Goal: Register for event/course

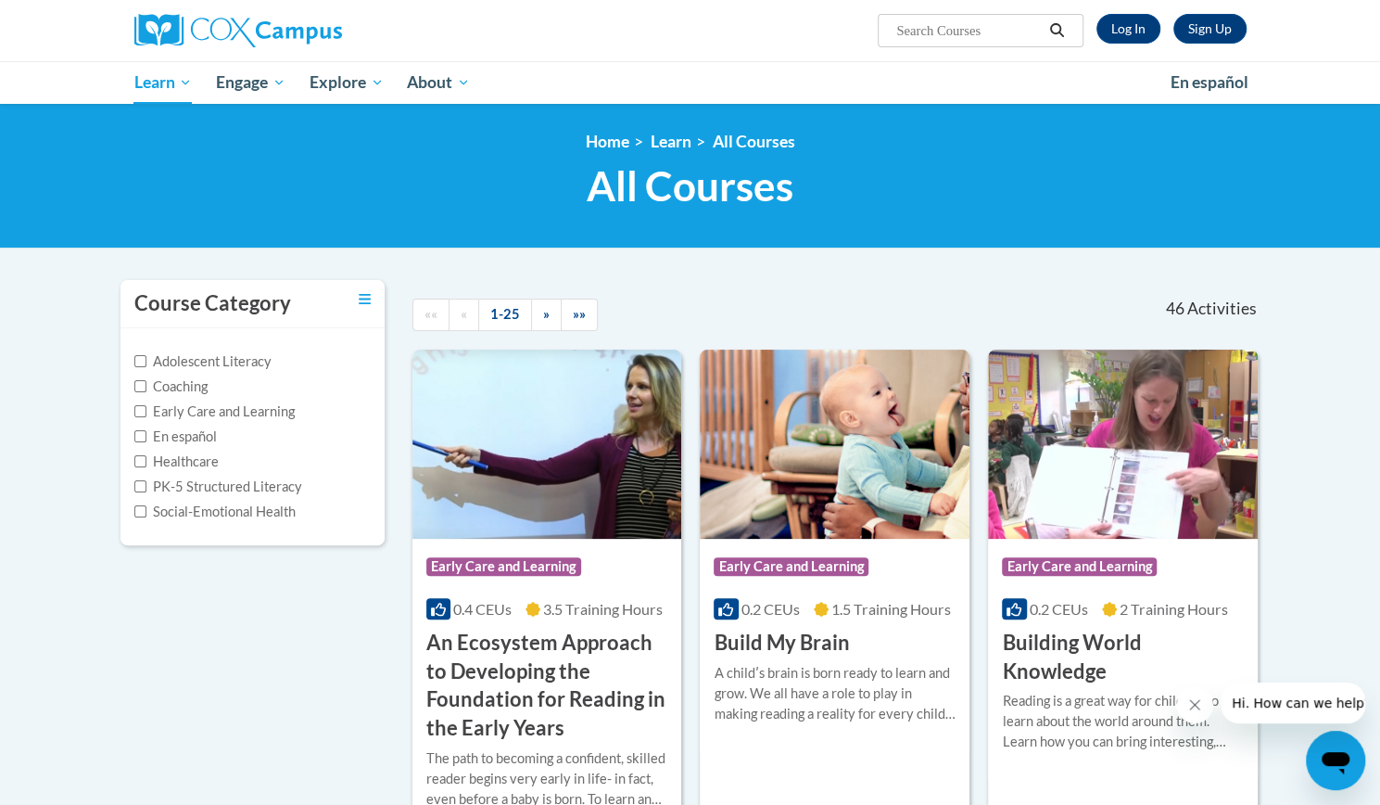
click at [1119, 29] on link "Log In" at bounding box center [1128, 29] width 64 height 30
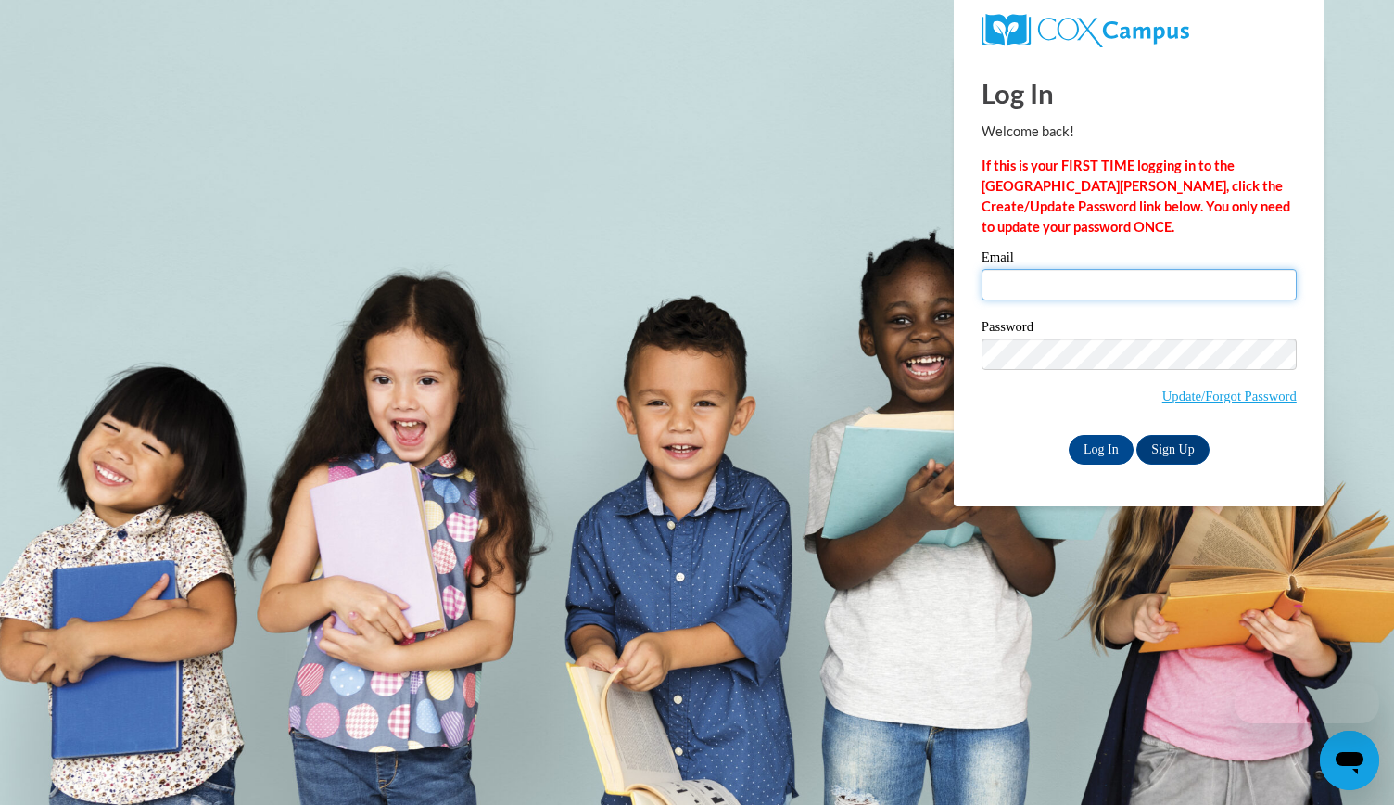
type input "[EMAIL_ADDRESS][DOMAIN_NAME]"
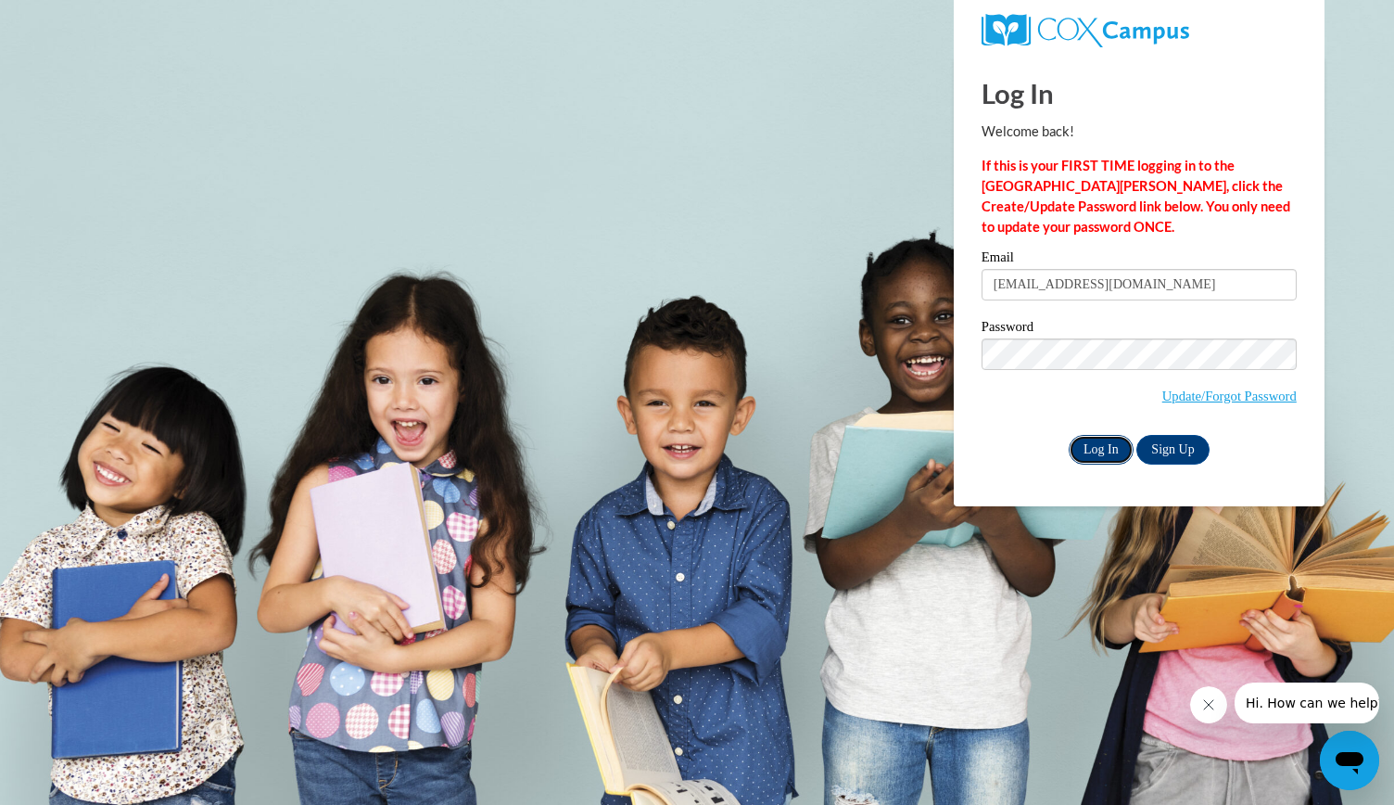
click at [1091, 450] on input "Log In" at bounding box center [1101, 450] width 65 height 30
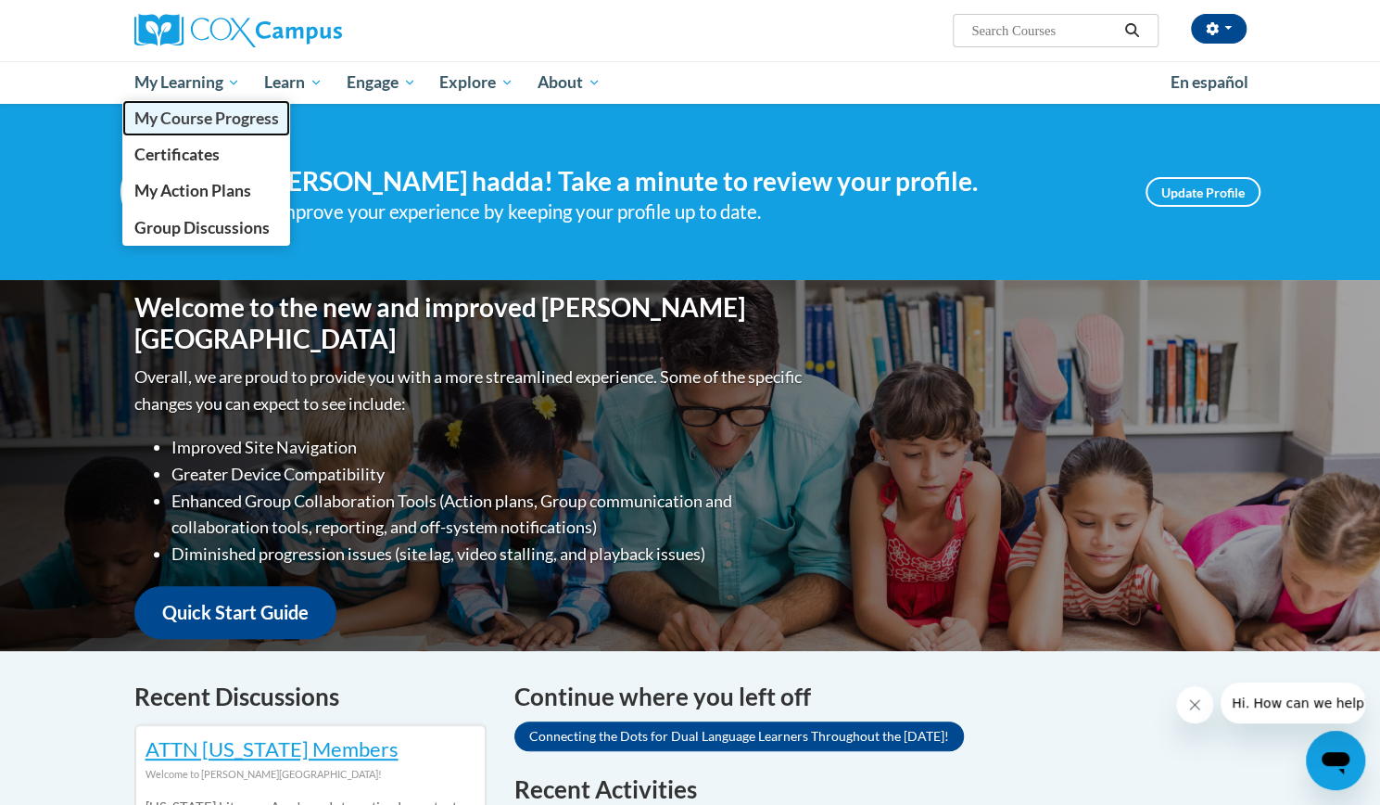
click at [230, 117] on span "My Course Progress" at bounding box center [205, 117] width 145 height 19
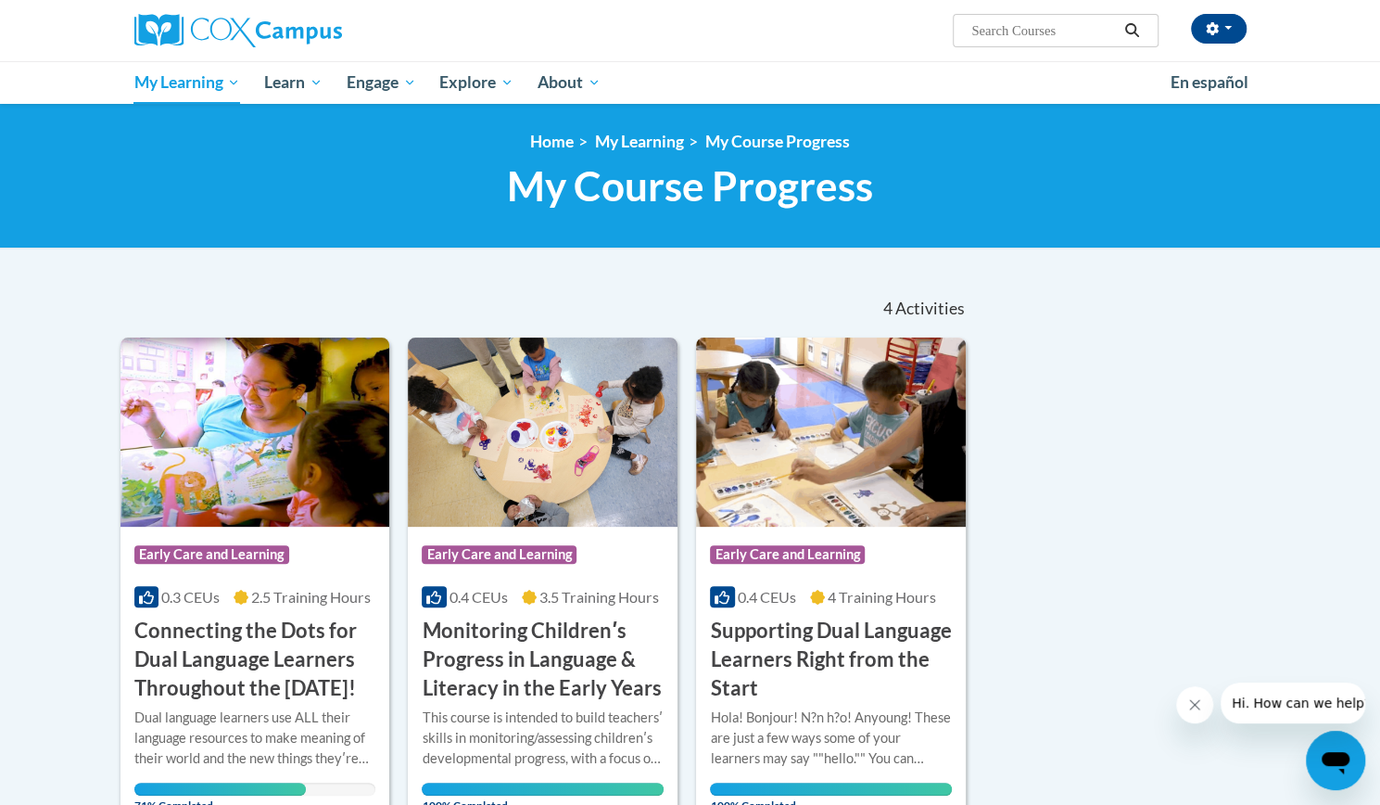
click at [1024, 34] on input "Search..." at bounding box center [1043, 30] width 148 height 22
type input "build my brain"
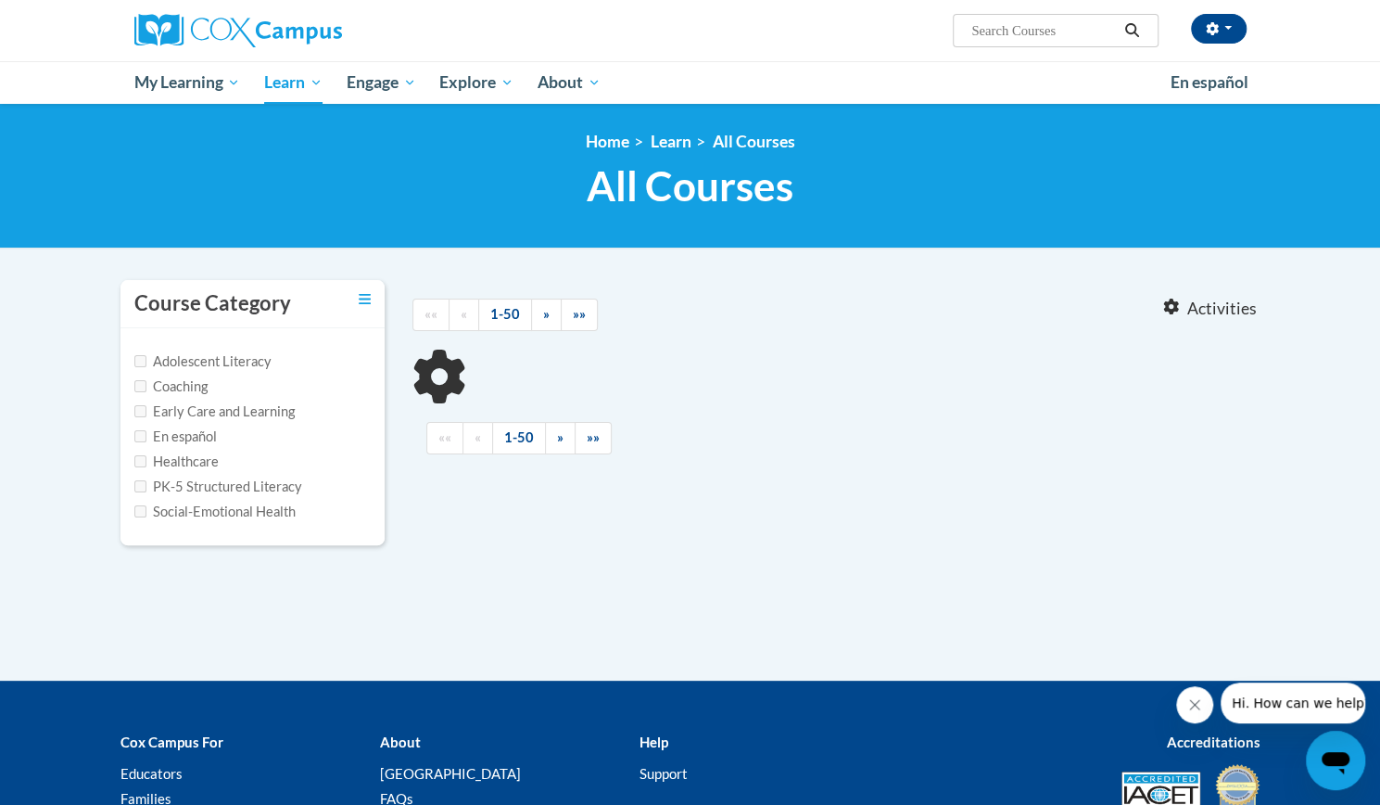
type input "build my brain"
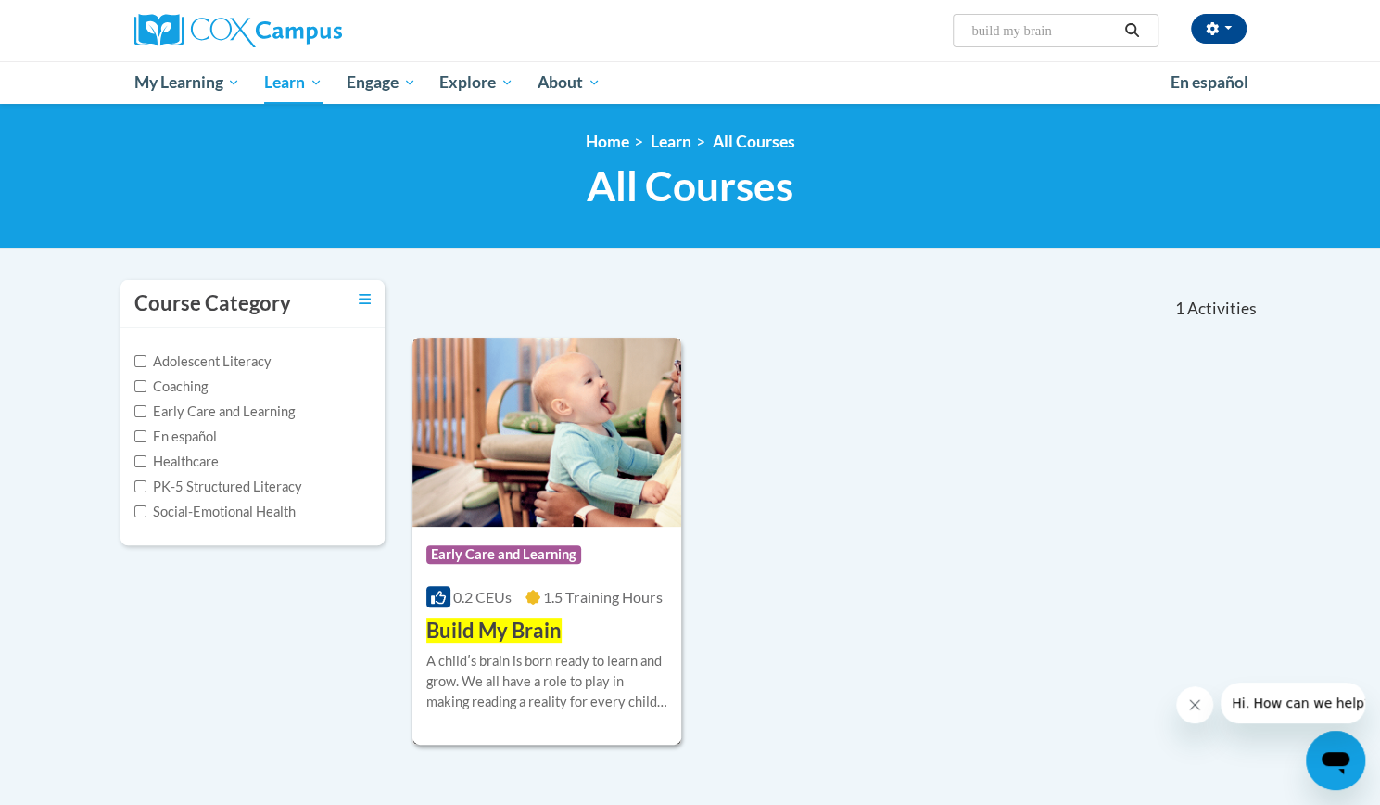
click at [547, 478] on img at bounding box center [547, 431] width 270 height 189
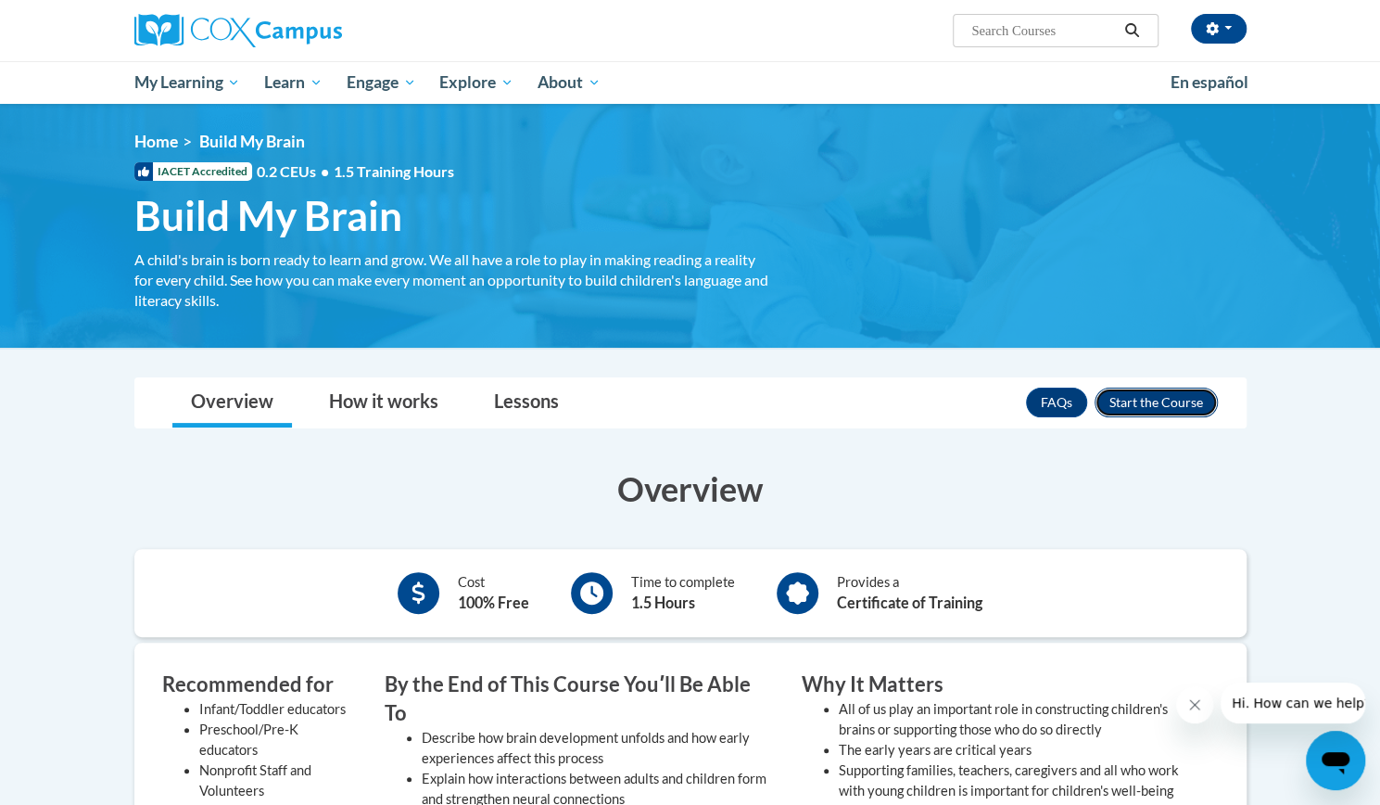
click at [1149, 403] on button "Enroll" at bounding box center [1156, 402] width 123 height 30
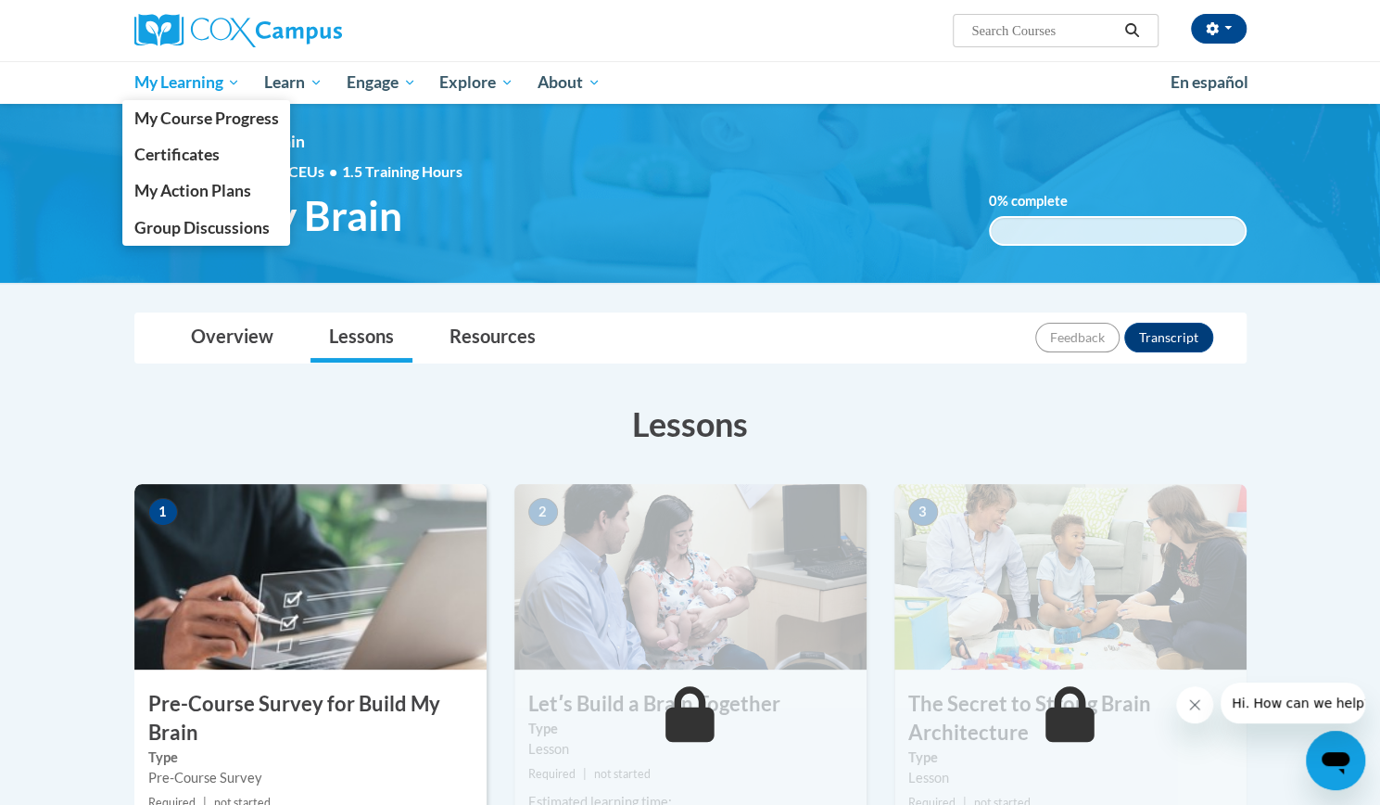
click at [172, 70] on link "My Learning" at bounding box center [187, 82] width 131 height 43
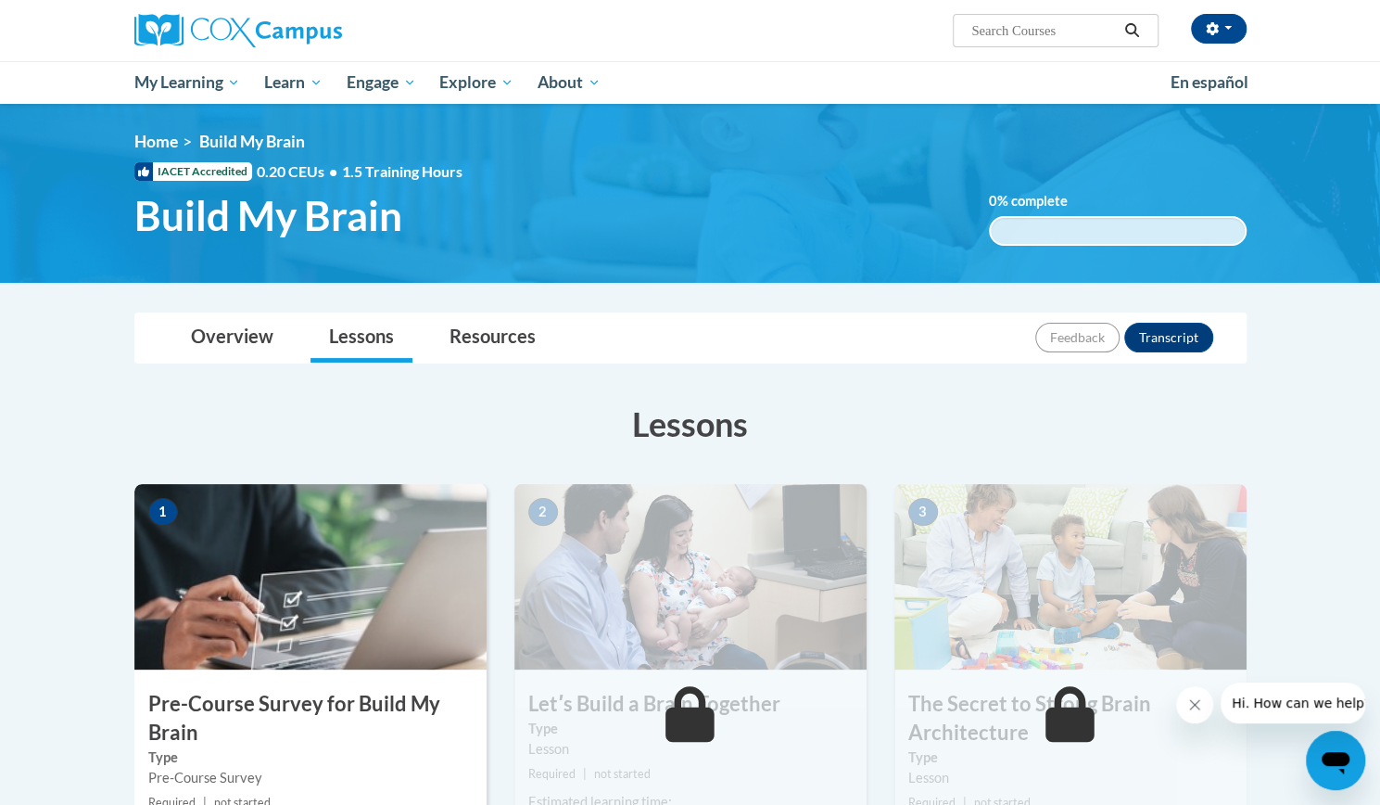
click at [1015, 27] on input "Search..." at bounding box center [1043, 30] width 148 height 22
type input "build my brain"
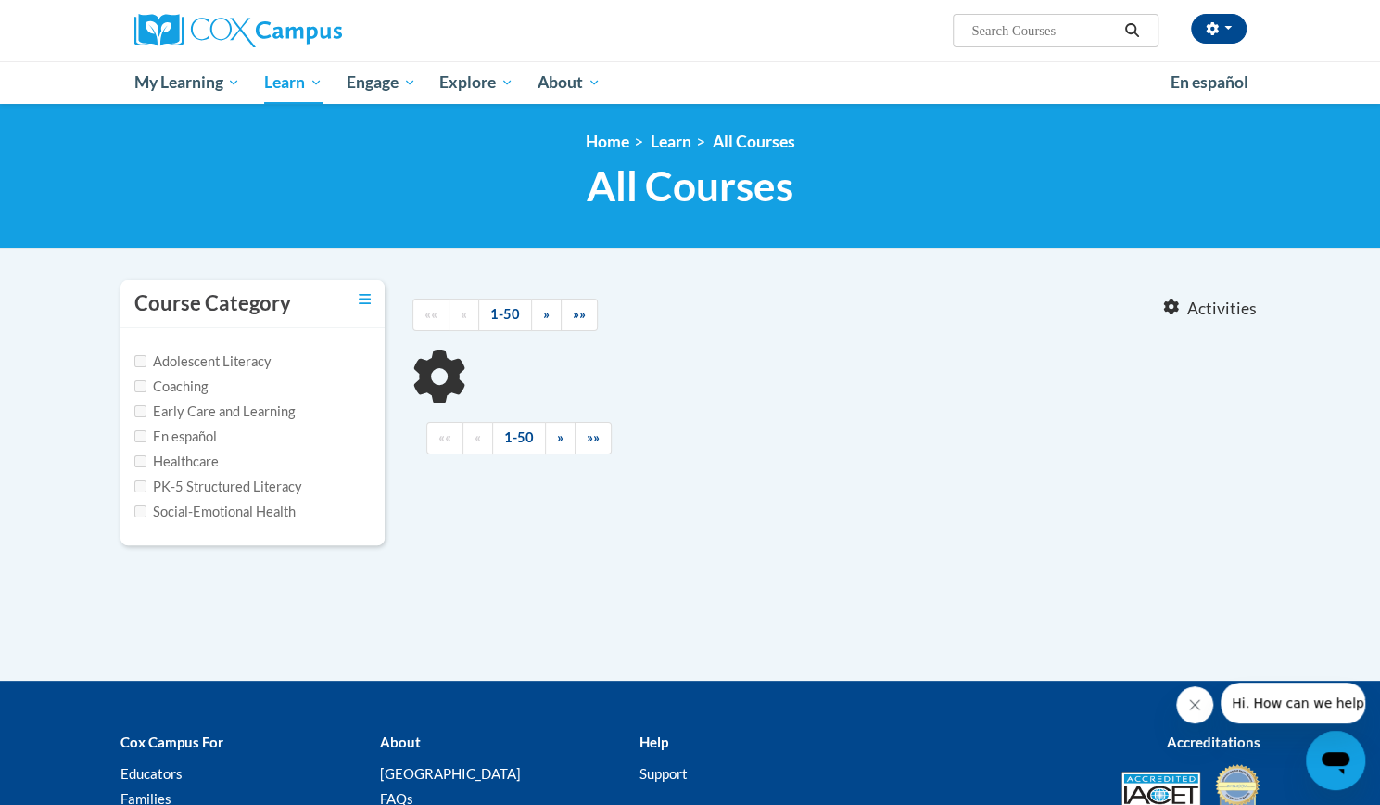
type input "build my brain"
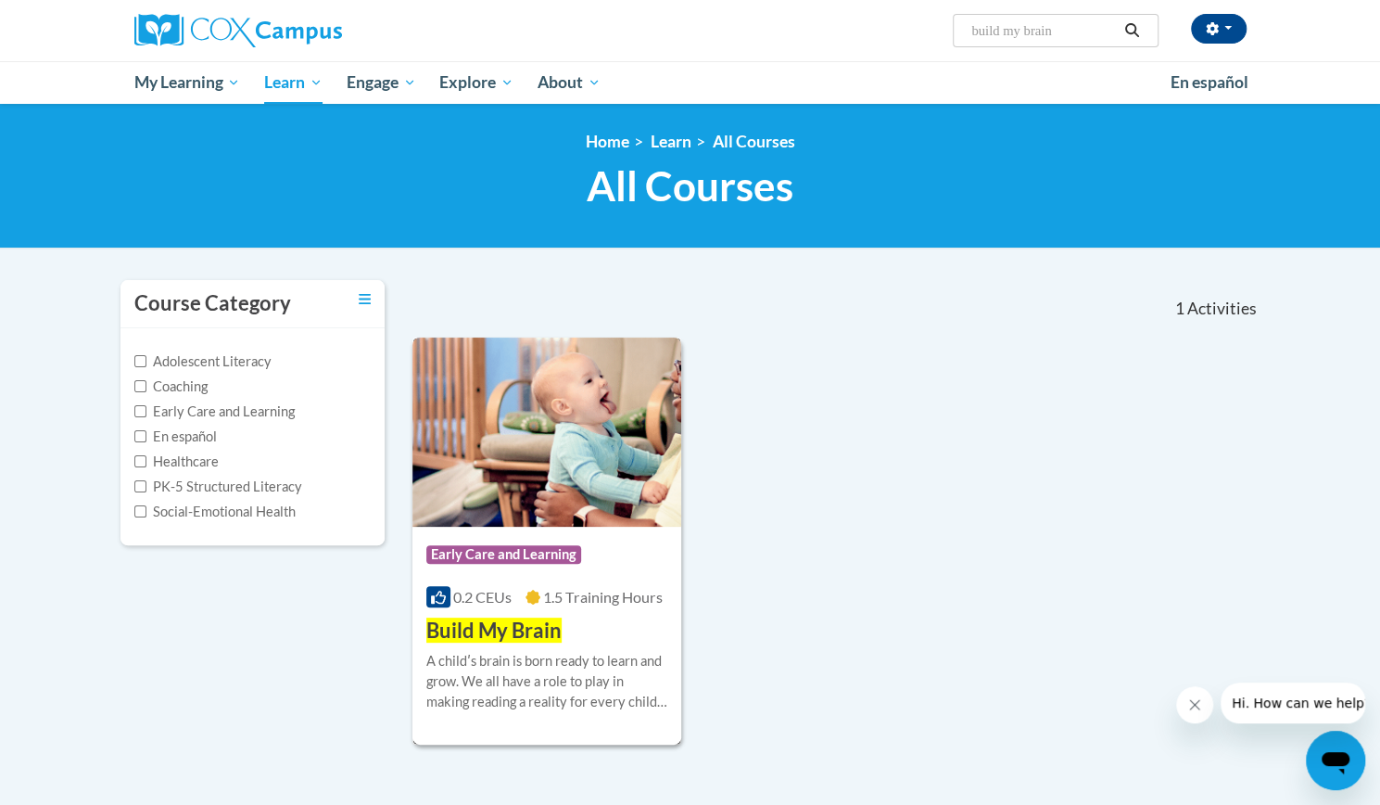
click at [521, 506] on img at bounding box center [547, 431] width 270 height 189
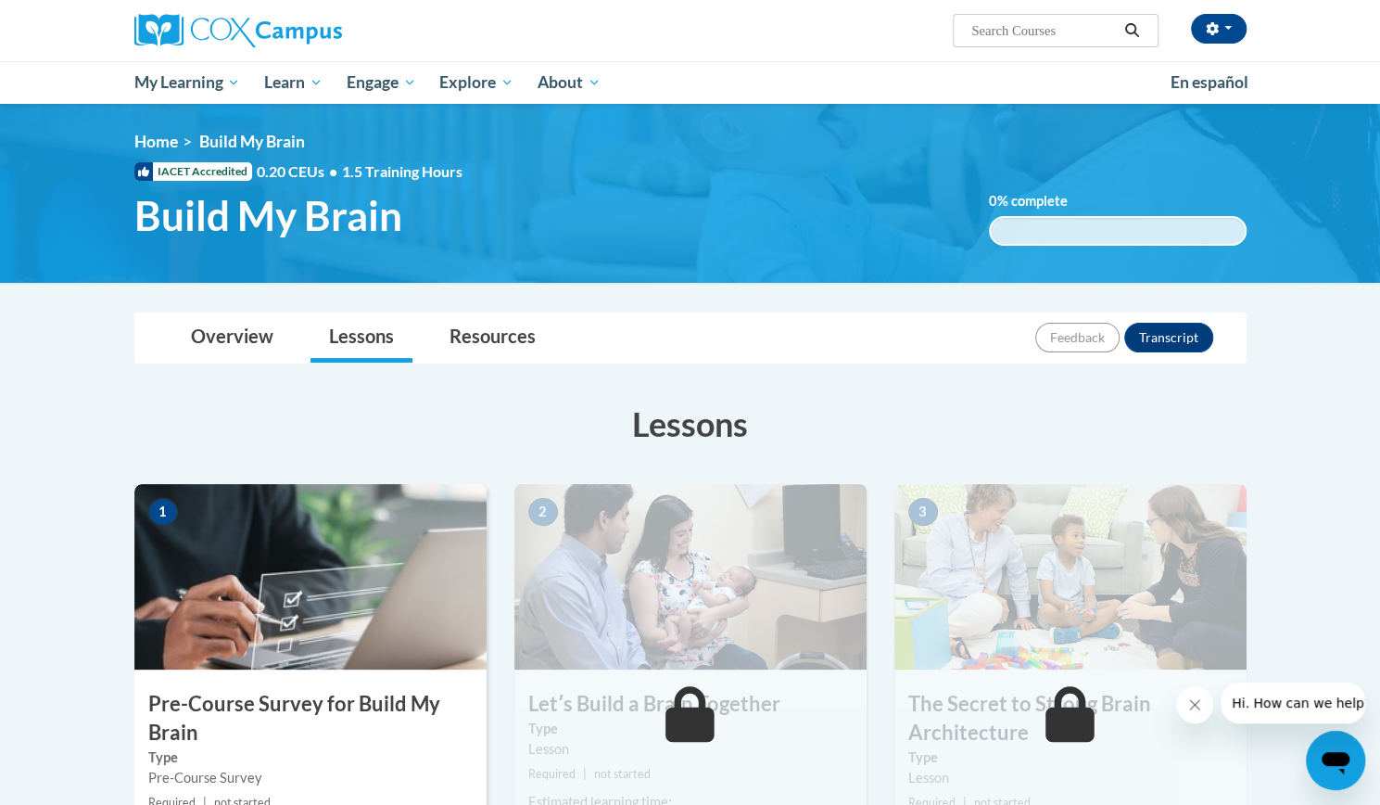
click at [1016, 32] on input "Search..." at bounding box center [1043, 30] width 148 height 22
type input "sharing ideas through writing"
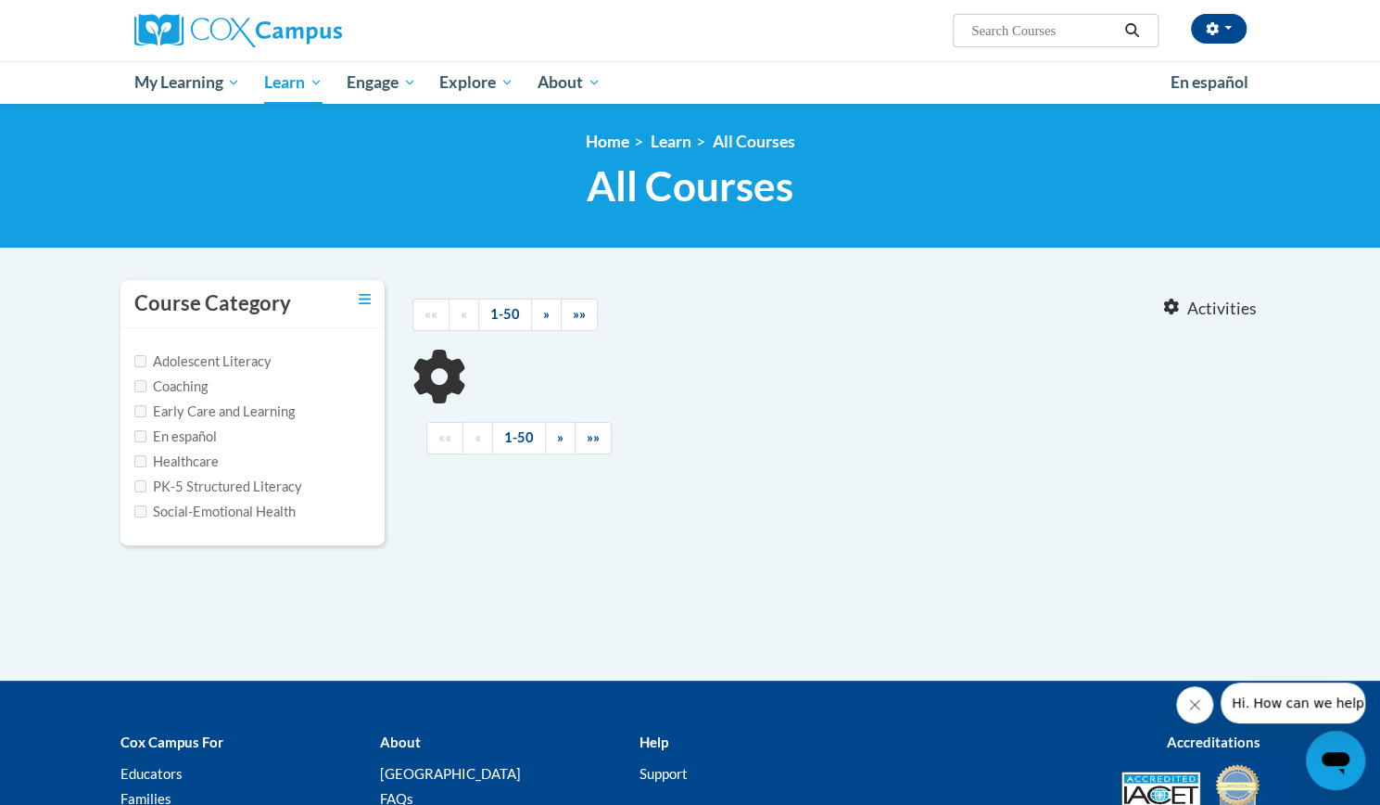
type input "sharing ideas through writing"
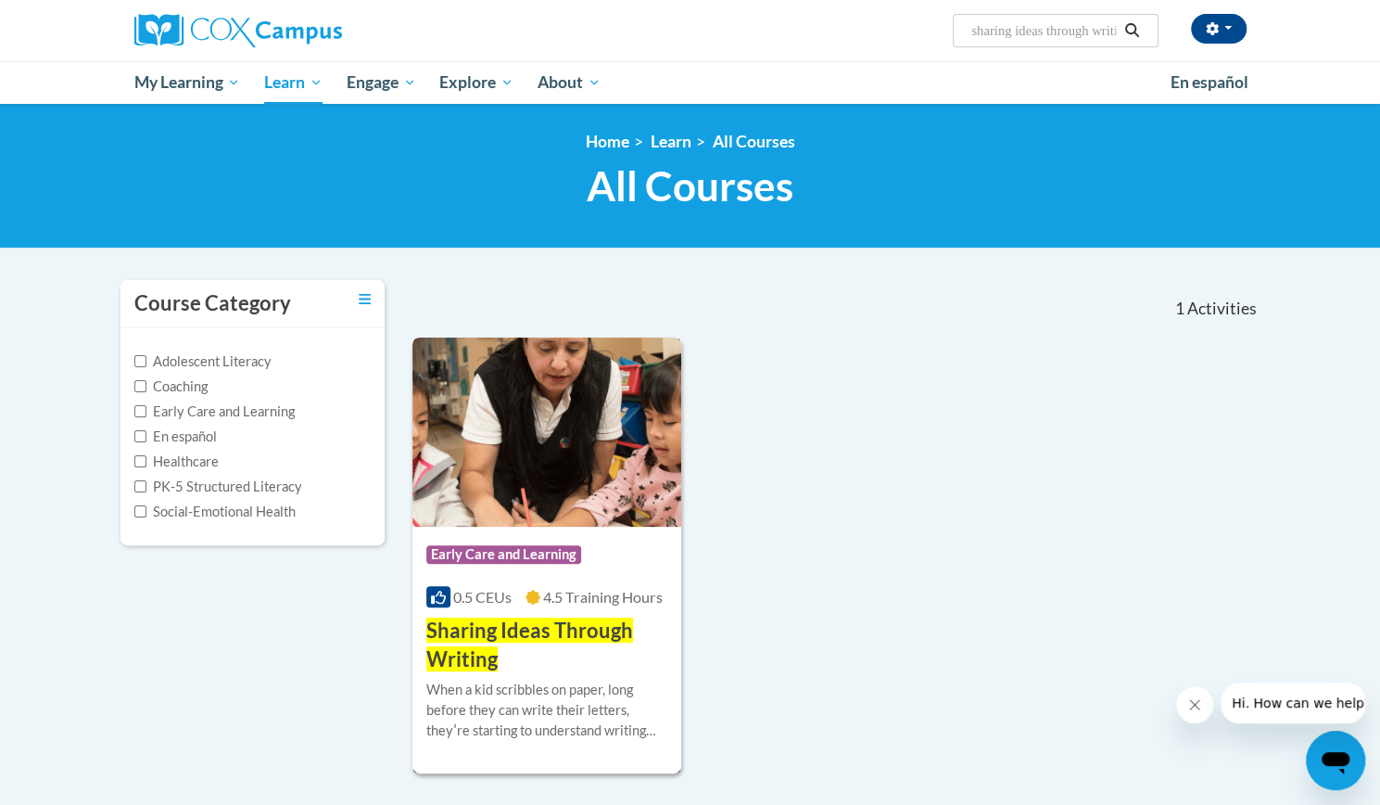
click at [554, 477] on img at bounding box center [547, 431] width 270 height 189
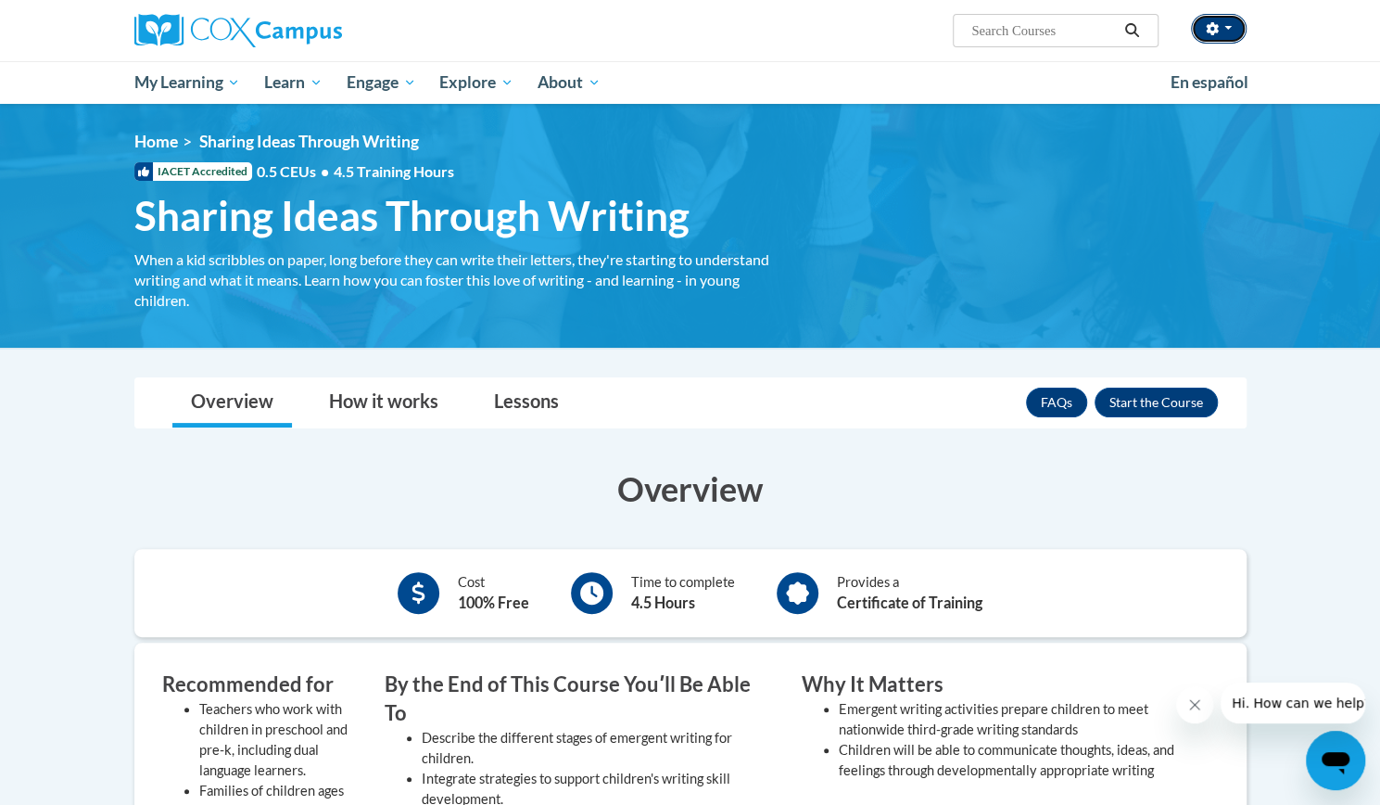
click at [1236, 29] on button "button" at bounding box center [1219, 29] width 56 height 30
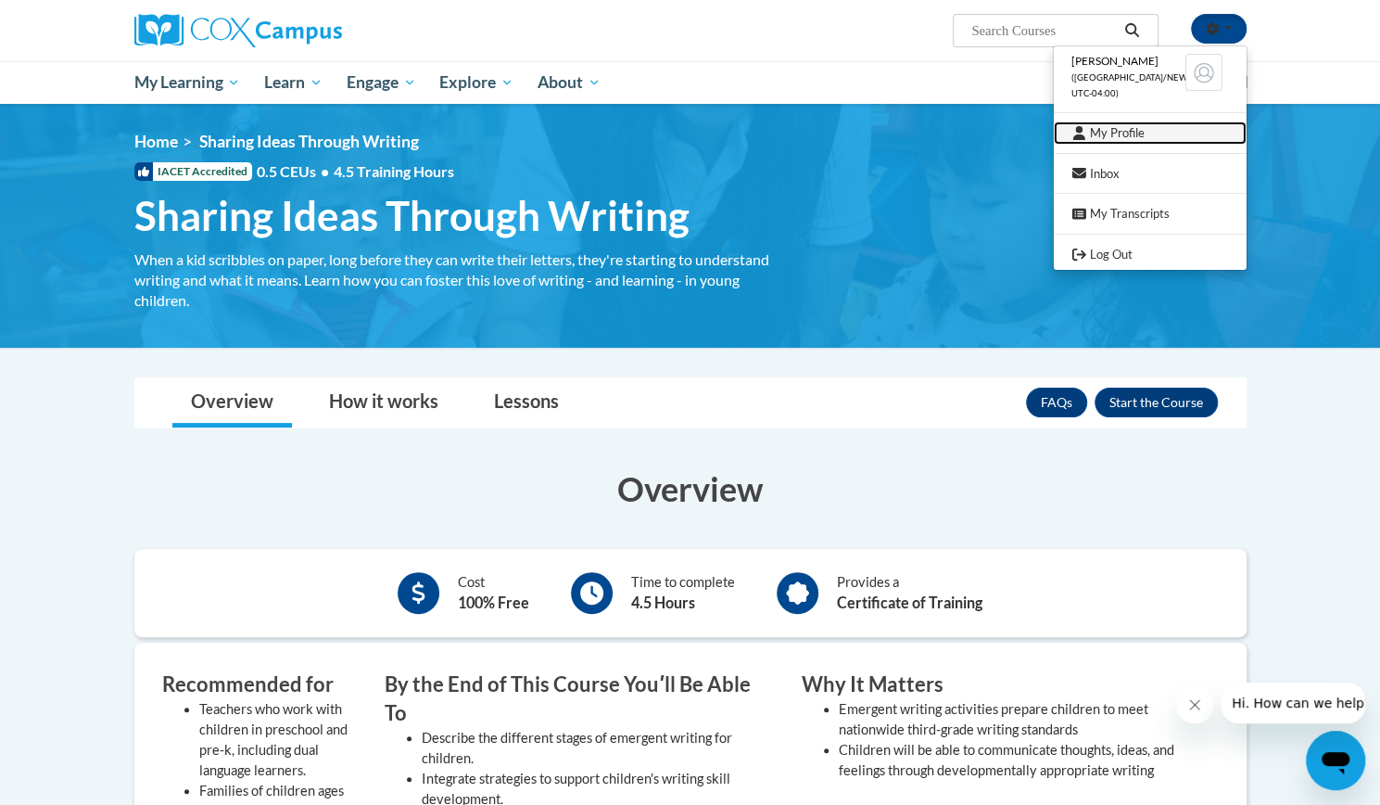
click at [1161, 133] on link "My Profile" at bounding box center [1149, 132] width 193 height 23
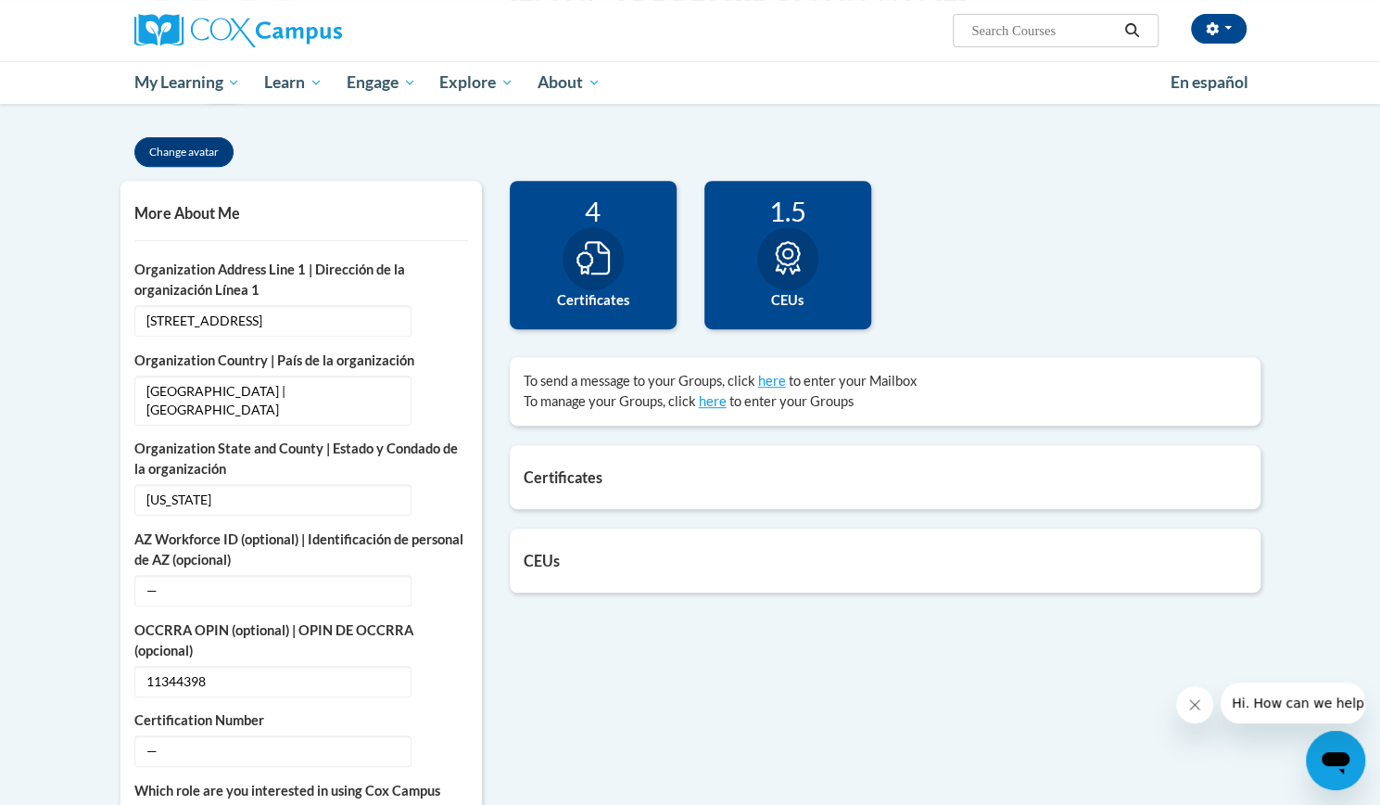
scroll to position [357, 0]
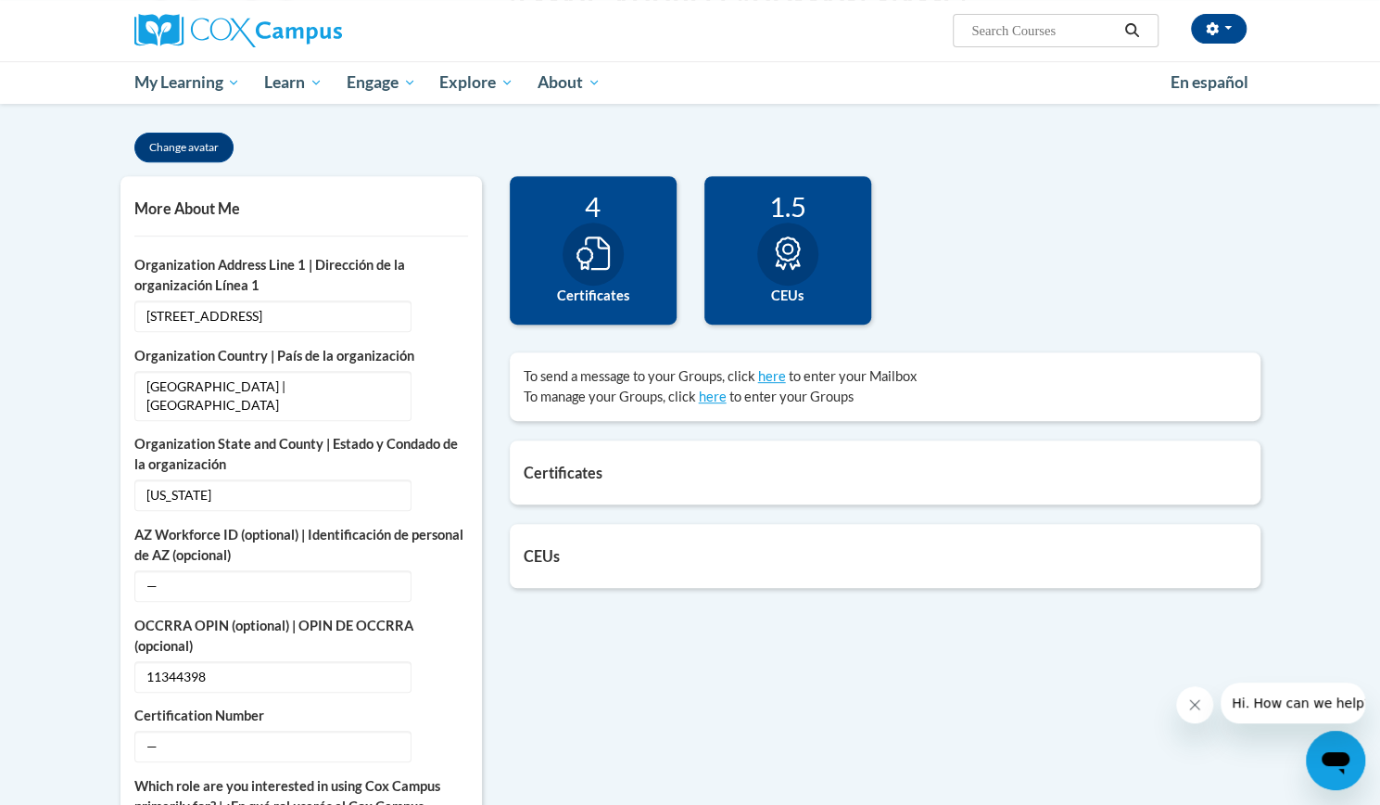
click at [593, 250] on icon at bounding box center [593, 252] width 33 height 33
click at [588, 254] on icon at bounding box center [593, 252] width 33 height 33
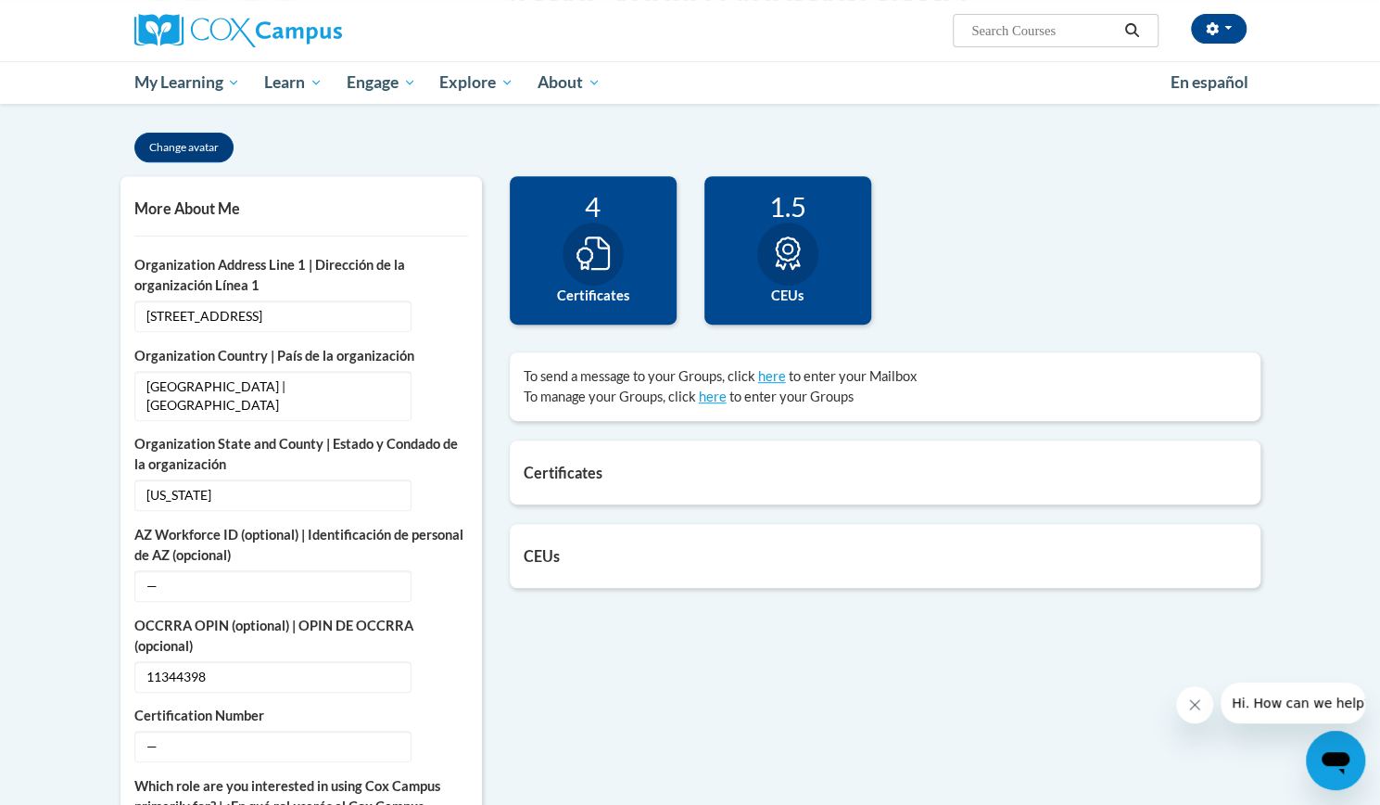
click at [588, 254] on icon at bounding box center [593, 252] width 33 height 33
click at [772, 377] on link "here" at bounding box center [772, 376] width 28 height 16
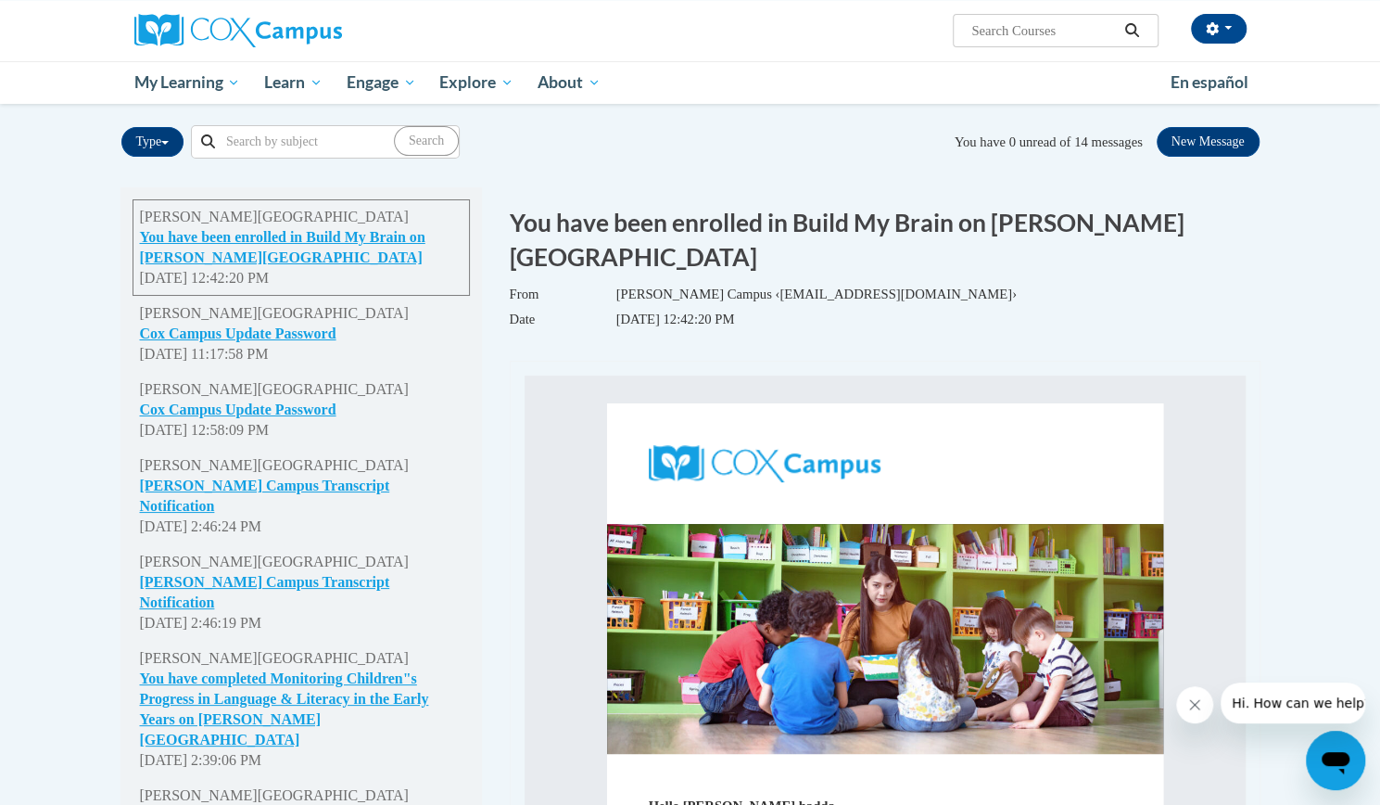
scroll to position [33, 0]
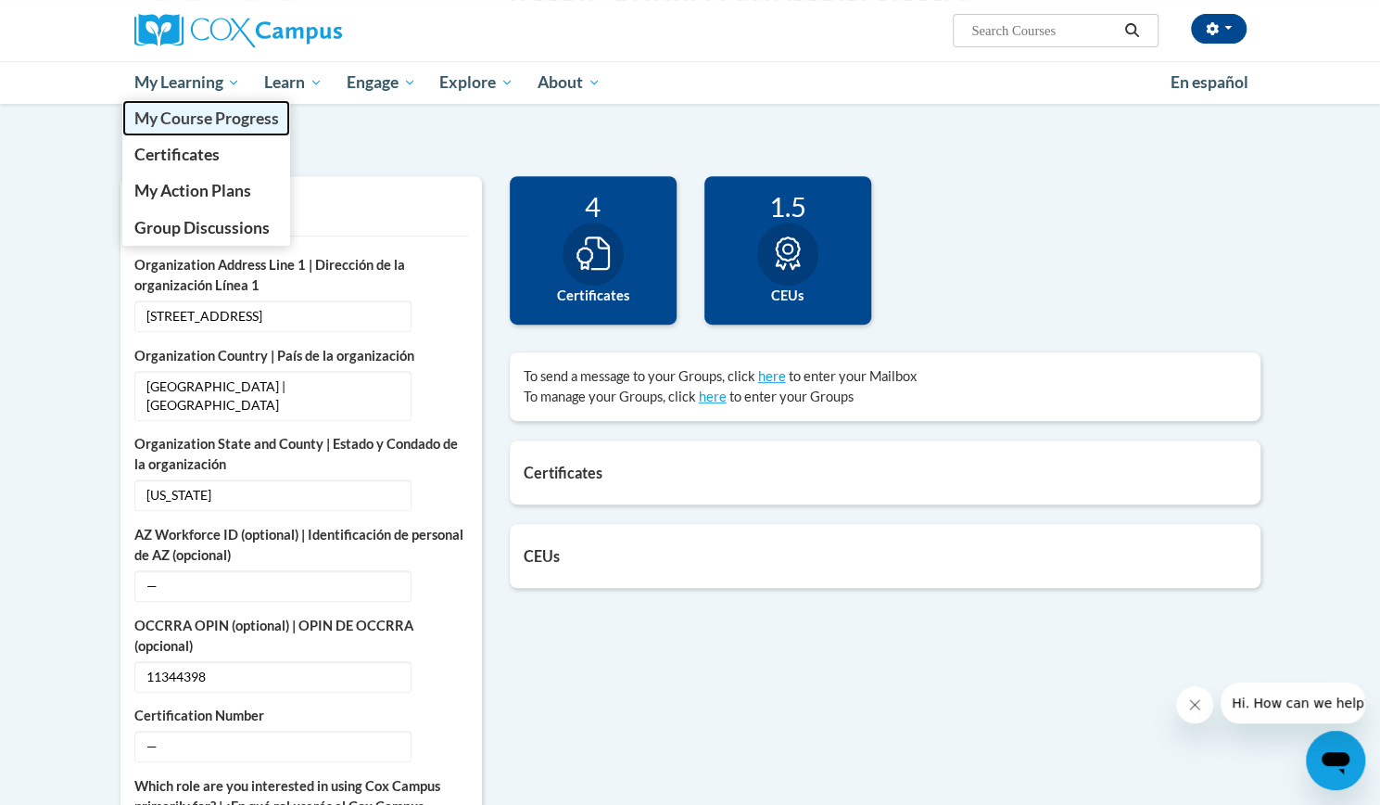
click at [214, 116] on span "My Course Progress" at bounding box center [205, 117] width 145 height 19
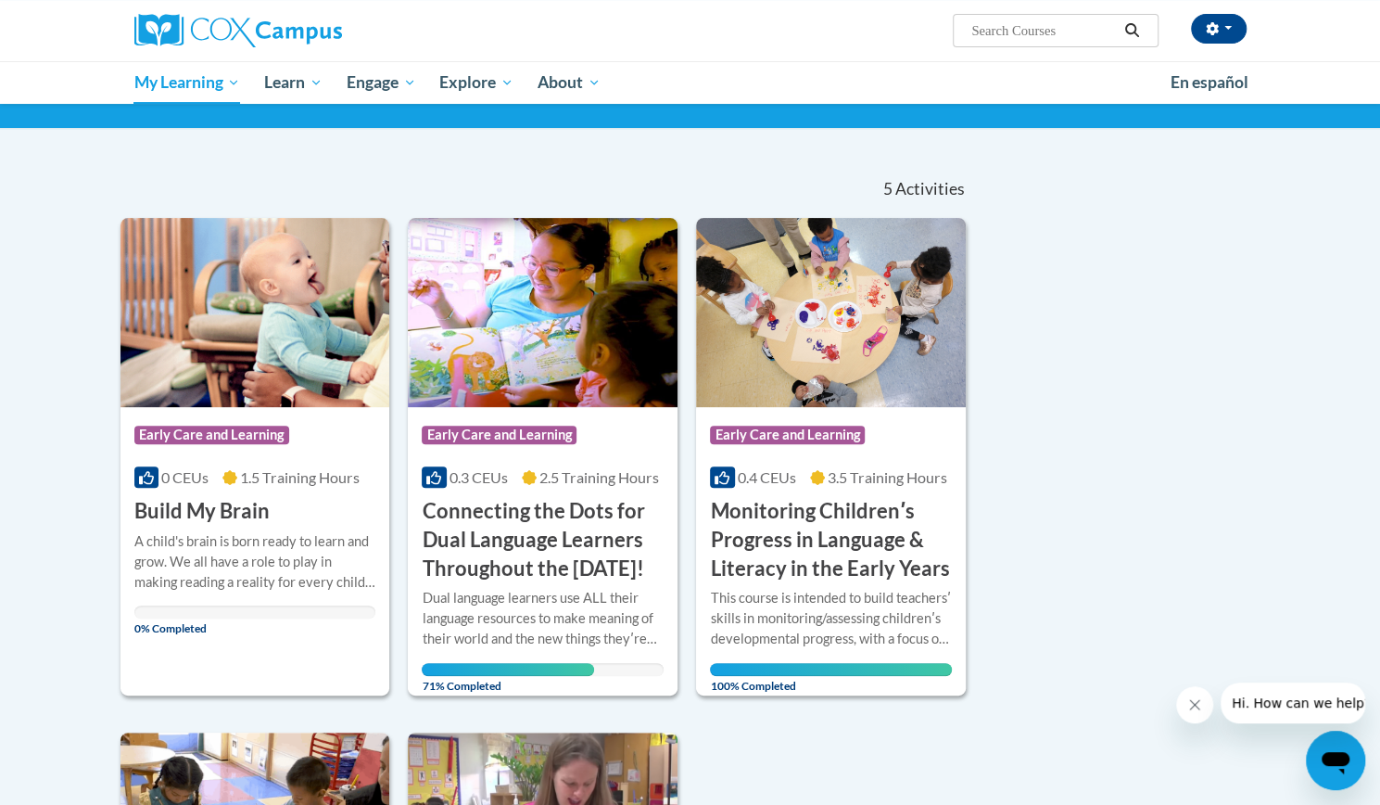
scroll to position [87, 0]
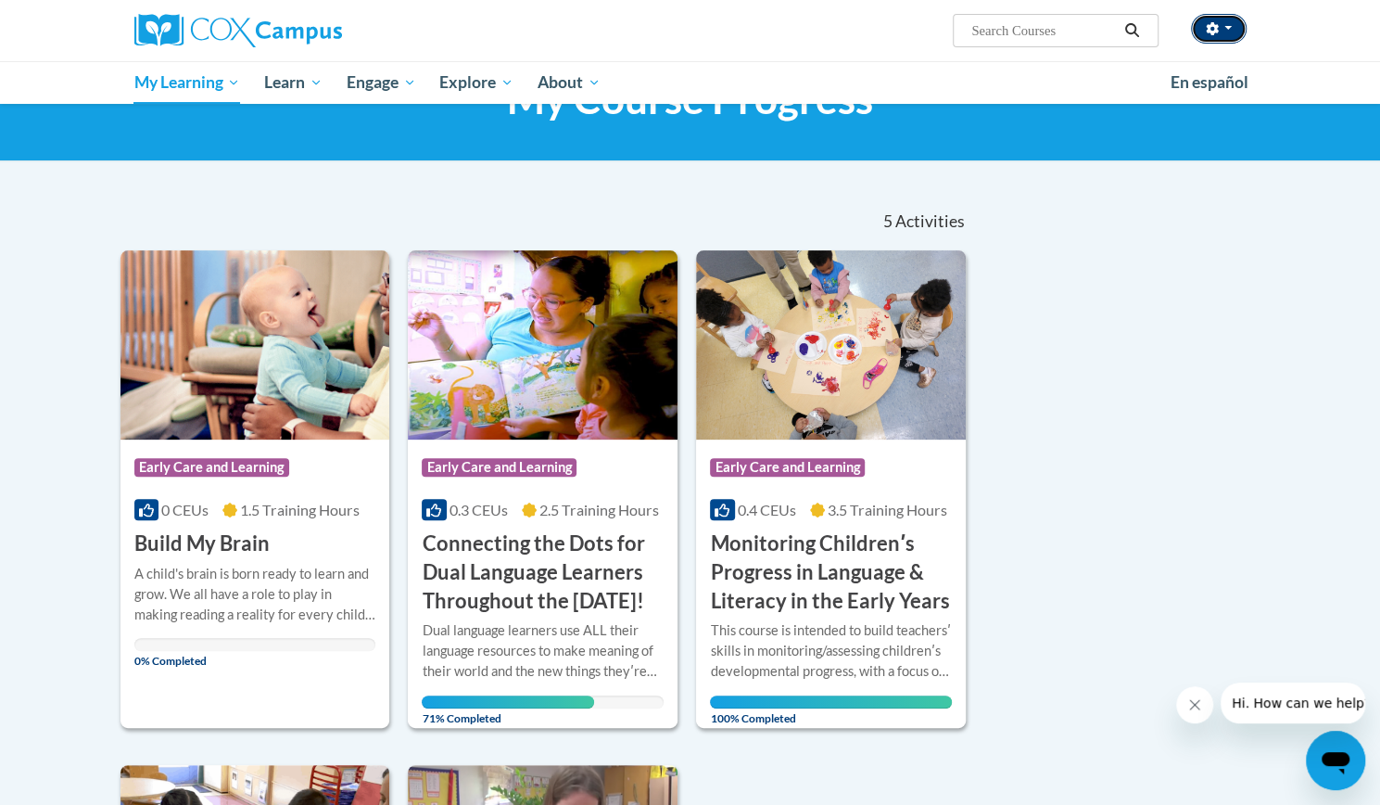
click at [1235, 27] on button "button" at bounding box center [1219, 29] width 56 height 30
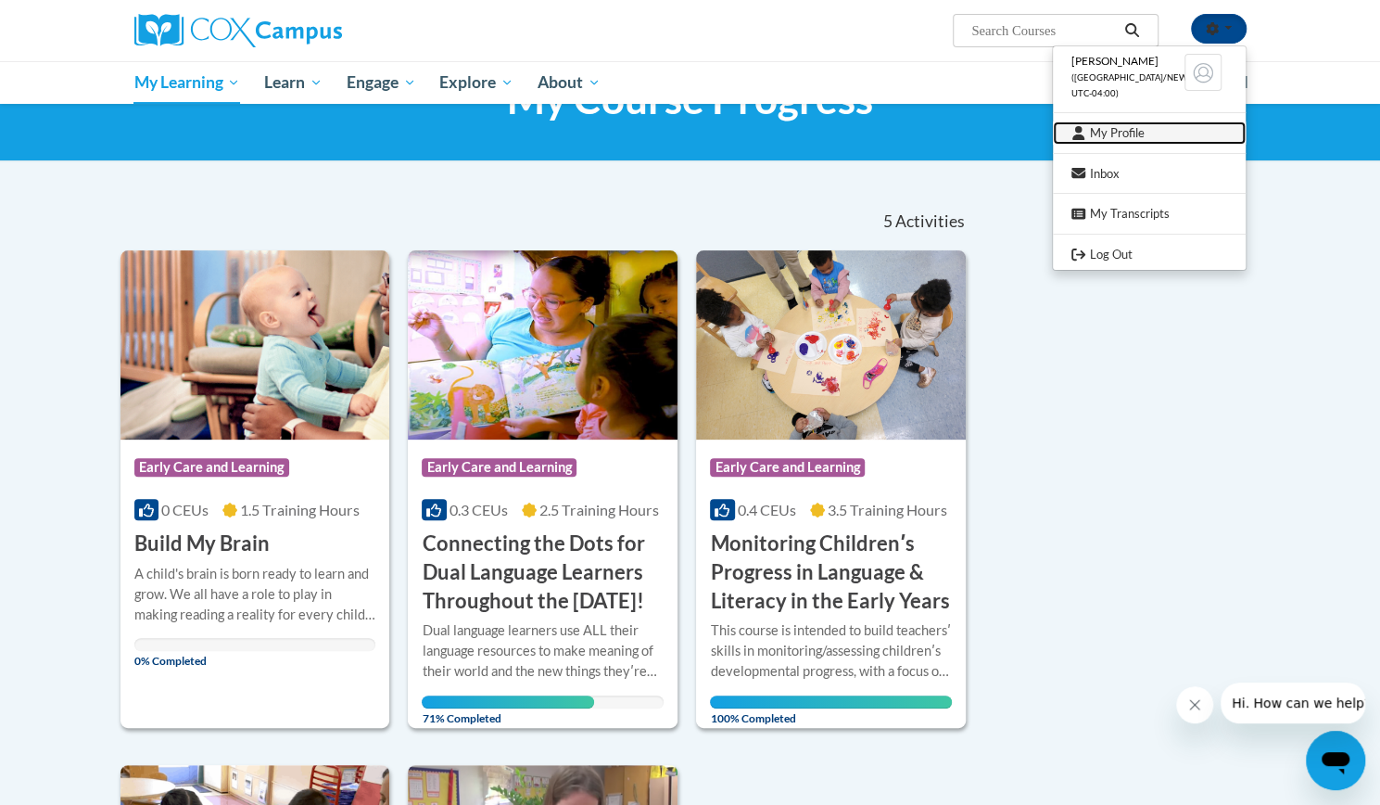
click at [1135, 133] on link "My Profile" at bounding box center [1149, 132] width 193 height 23
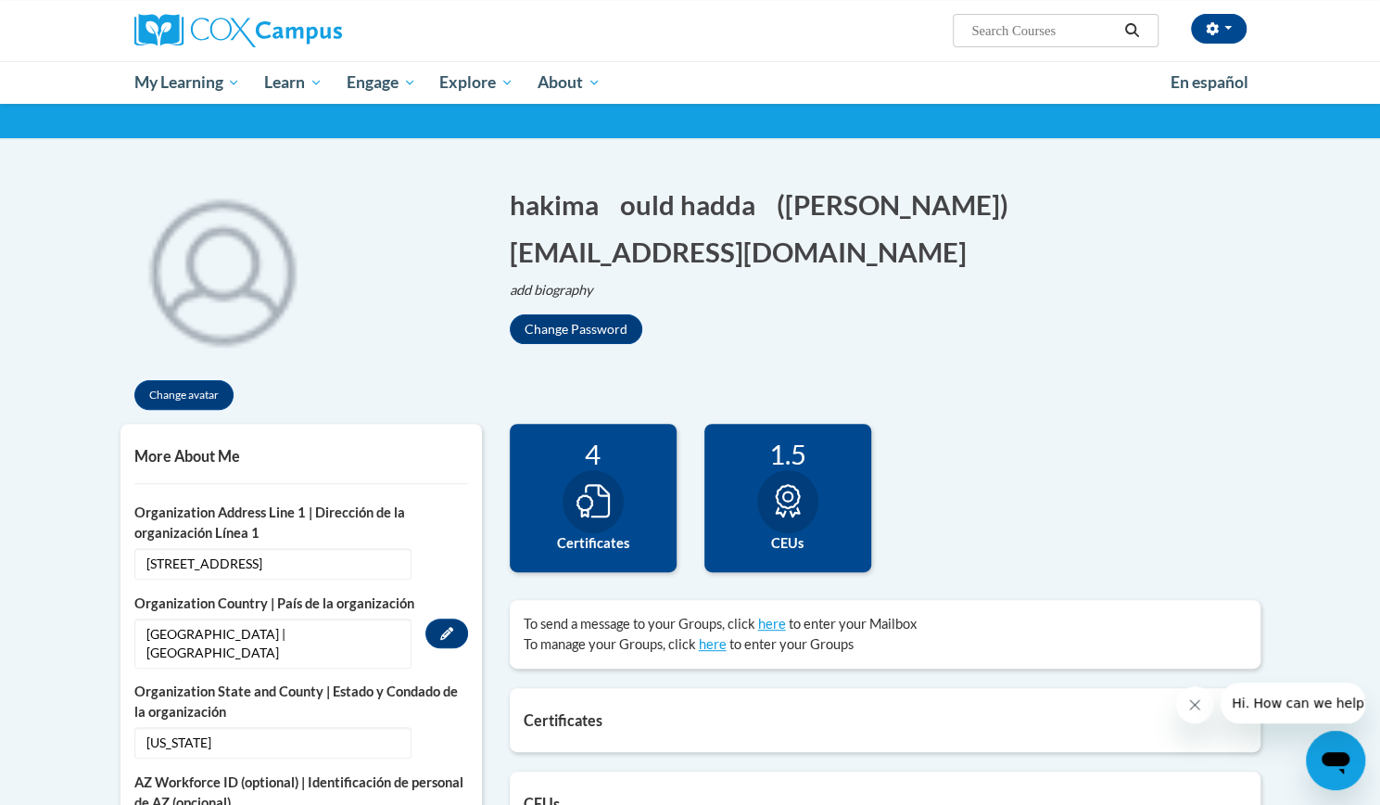
scroll to position [110, 0]
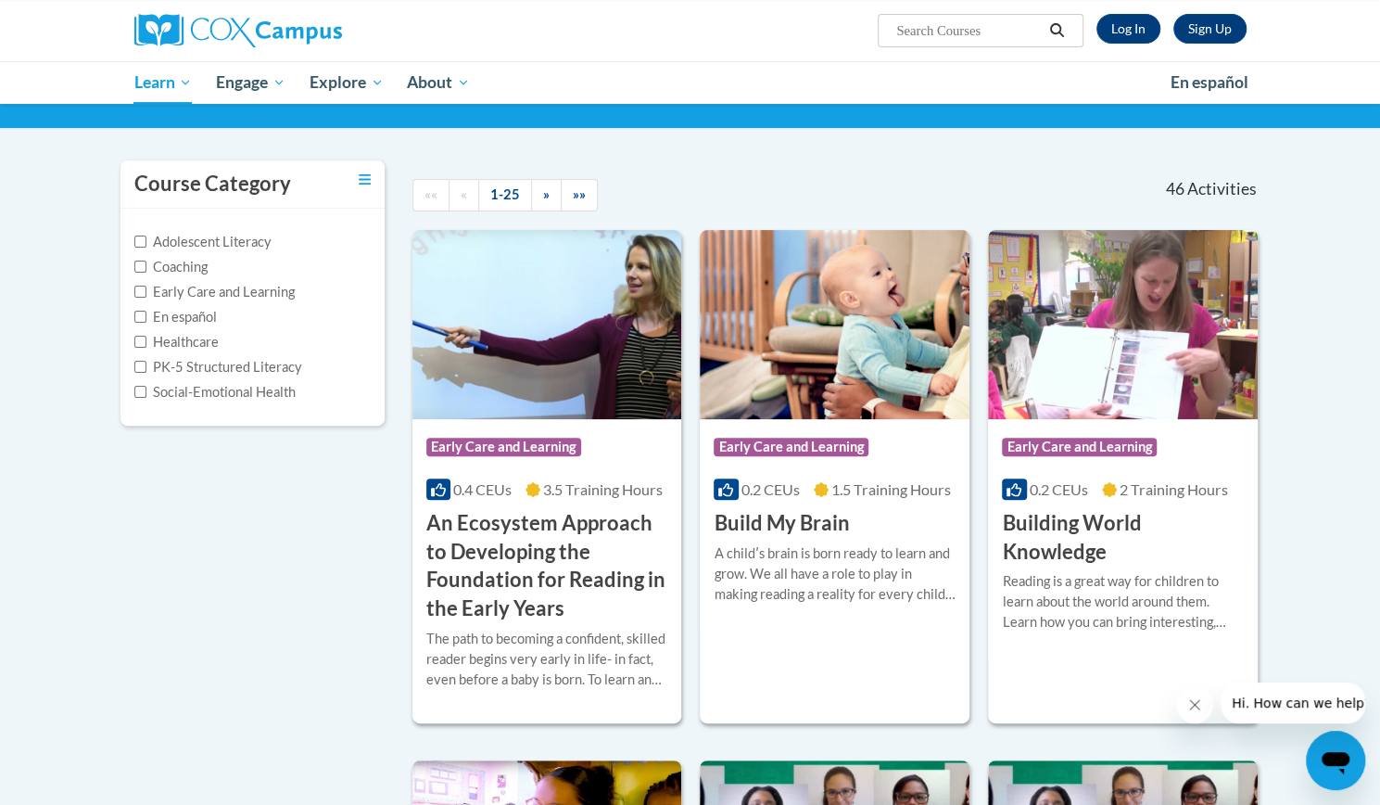
scroll to position [120, 0]
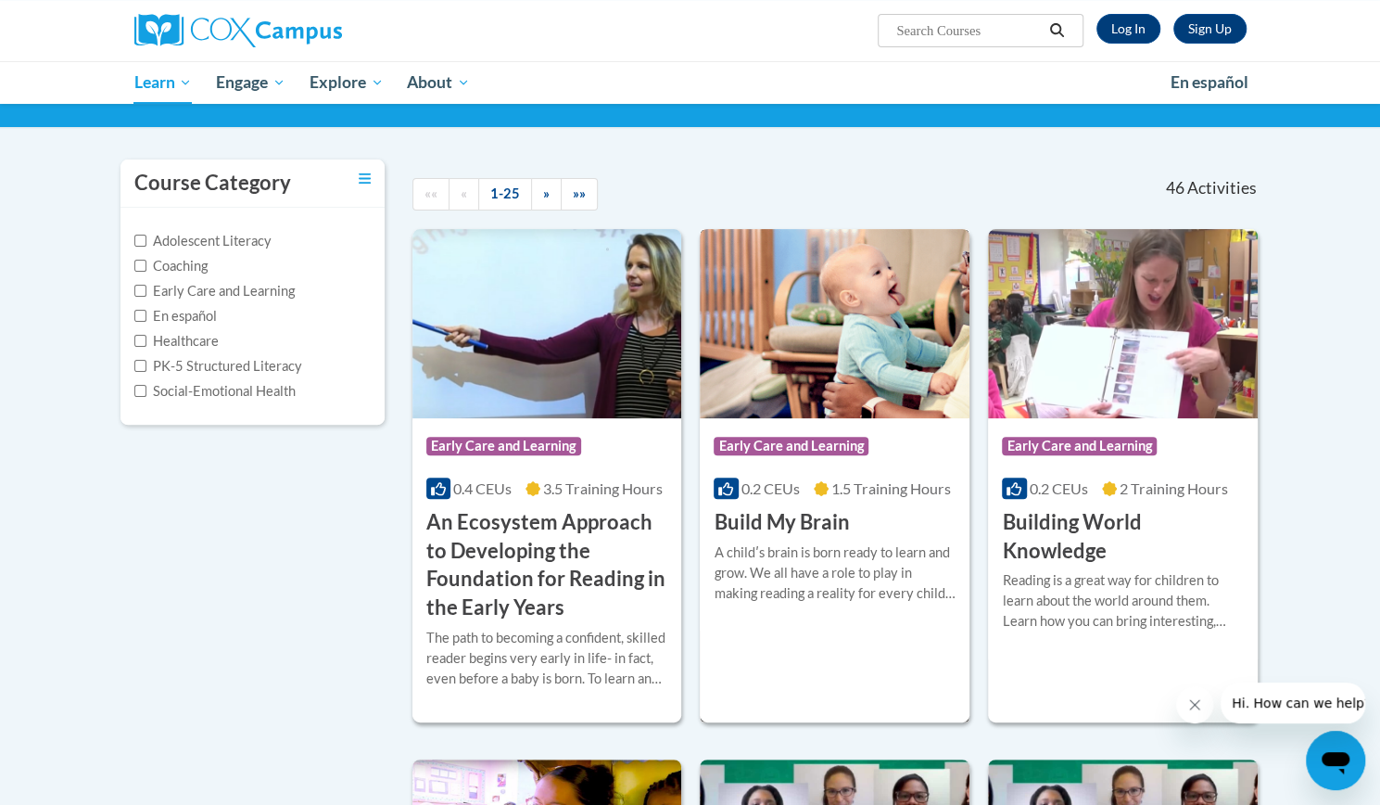
click at [813, 352] on img at bounding box center [835, 323] width 270 height 189
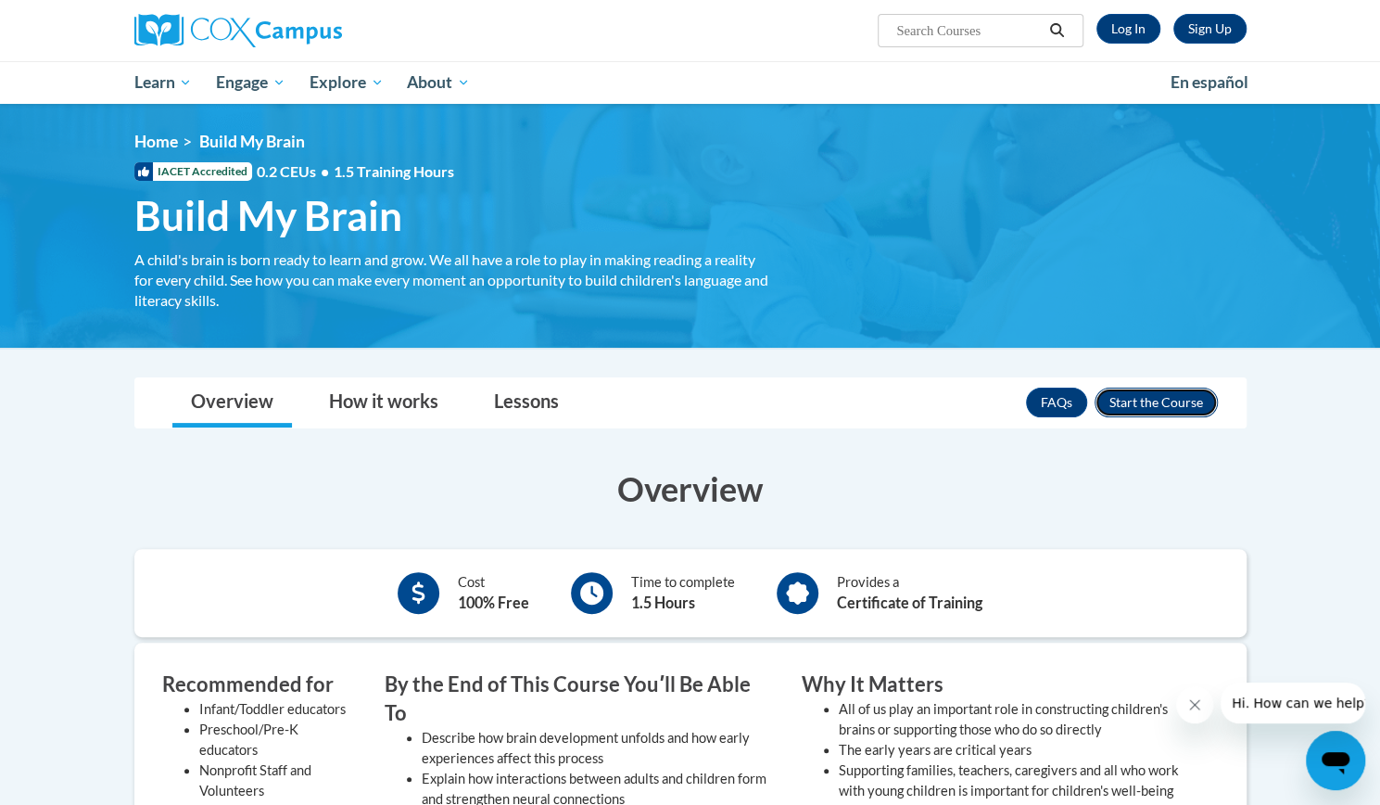
click at [1139, 400] on button "Enroll" at bounding box center [1156, 402] width 123 height 30
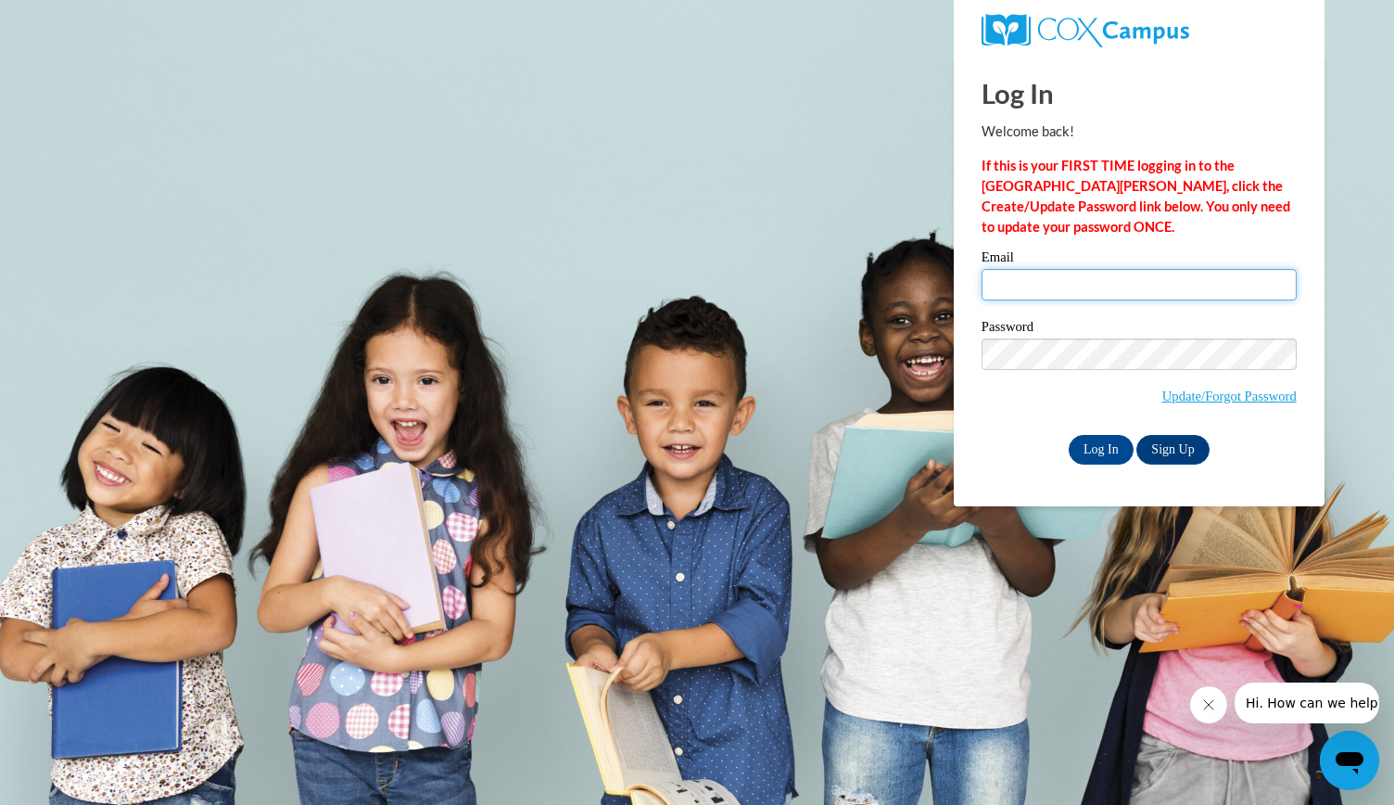
type input "[EMAIL_ADDRESS][DOMAIN_NAME]"
click at [1099, 449] on input "Log In" at bounding box center [1101, 450] width 65 height 30
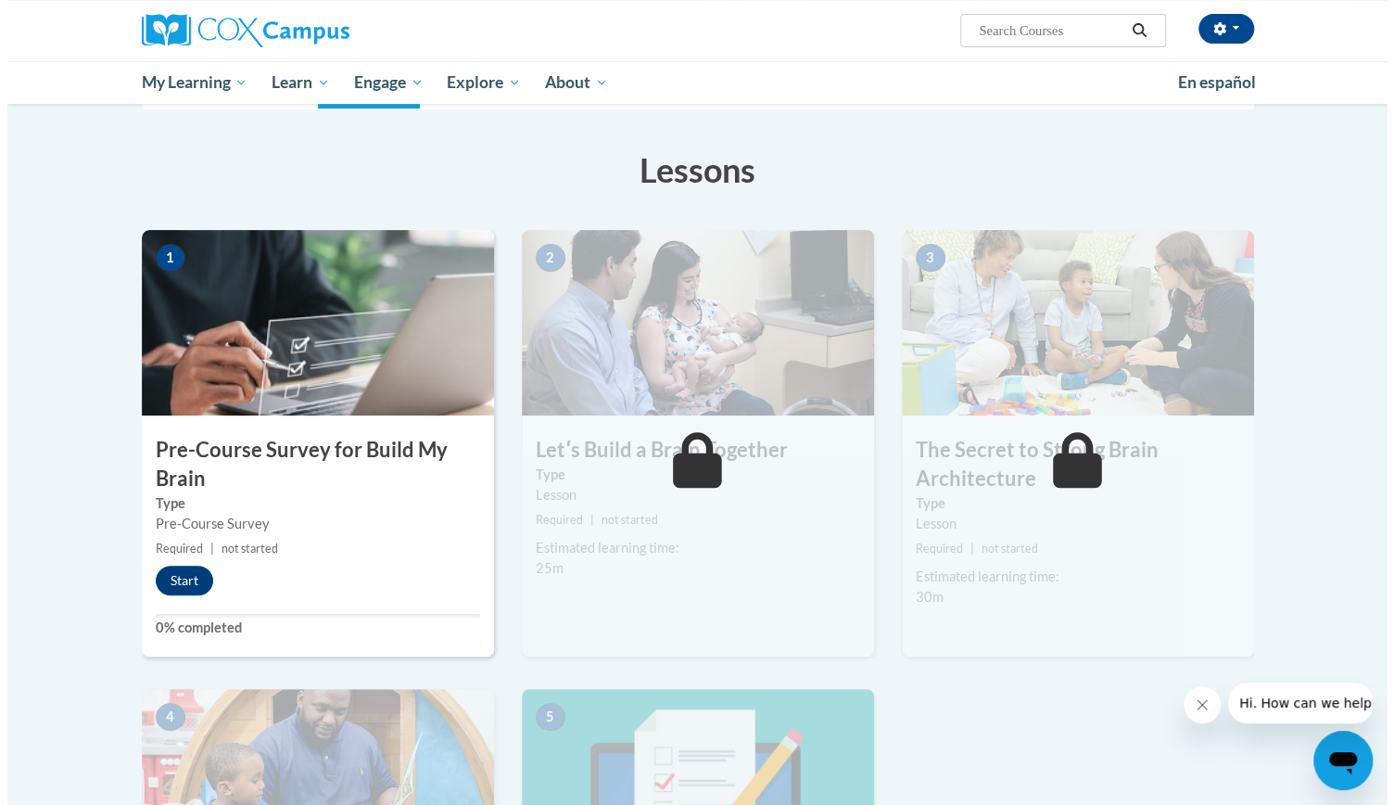
scroll to position [269, 0]
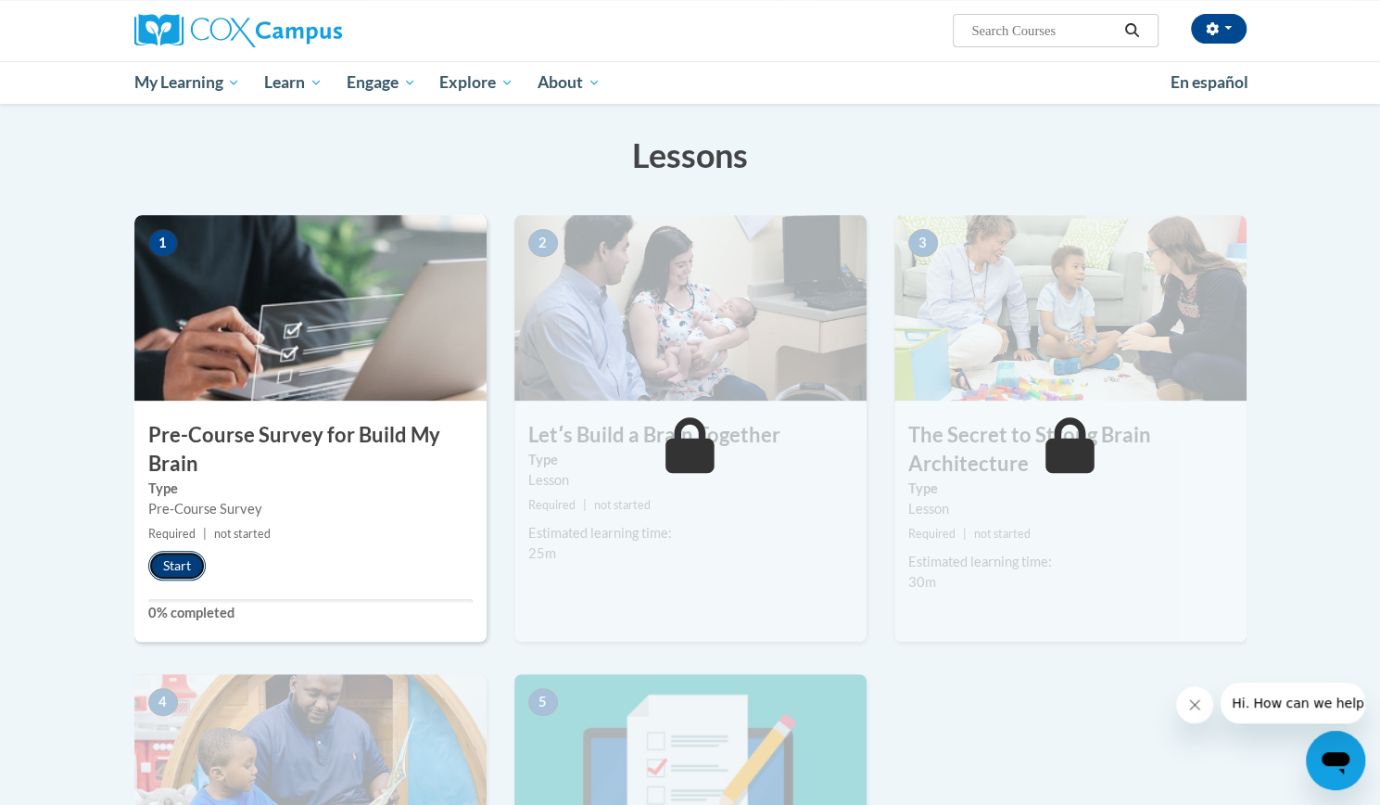
click at [193, 562] on button "Start" at bounding box center [176, 566] width 57 height 30
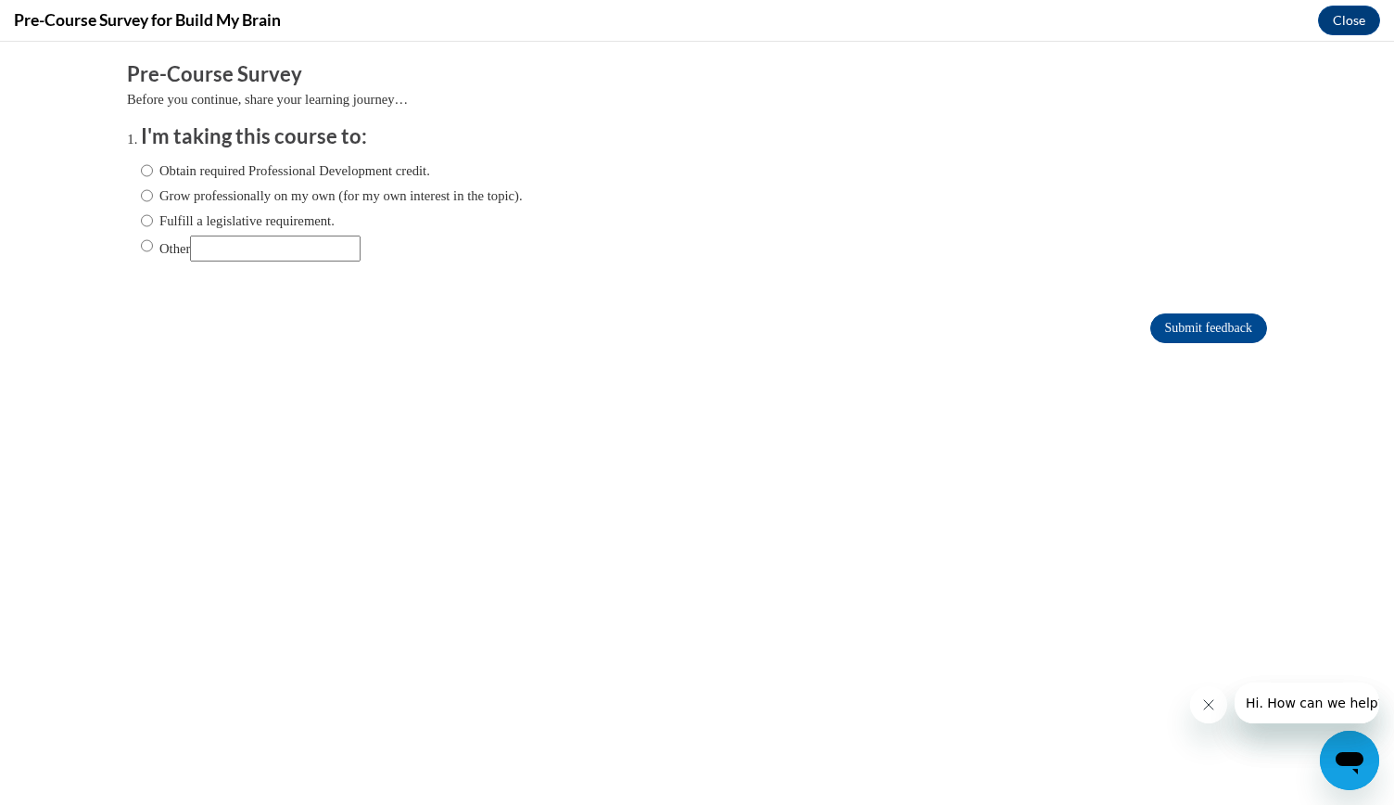
scroll to position [0, 0]
click at [141, 170] on input "Obtain required Professional Development credit." at bounding box center [147, 170] width 12 height 20
radio input "true"
click at [275, 246] on input "Other" at bounding box center [275, 248] width 171 height 26
click at [1174, 335] on input "Submit feedback" at bounding box center [1208, 328] width 117 height 30
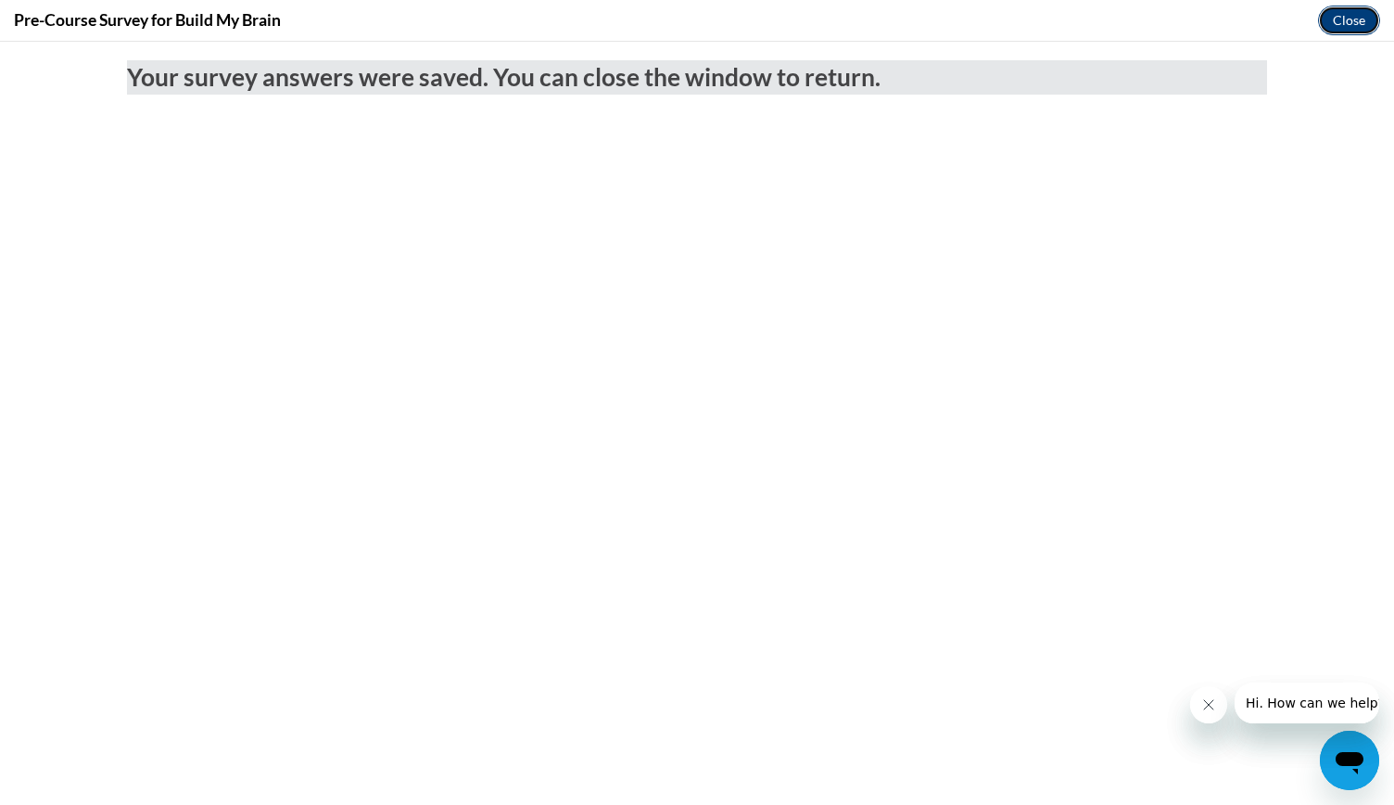
click at [1342, 15] on button "Close" at bounding box center [1349, 21] width 62 height 30
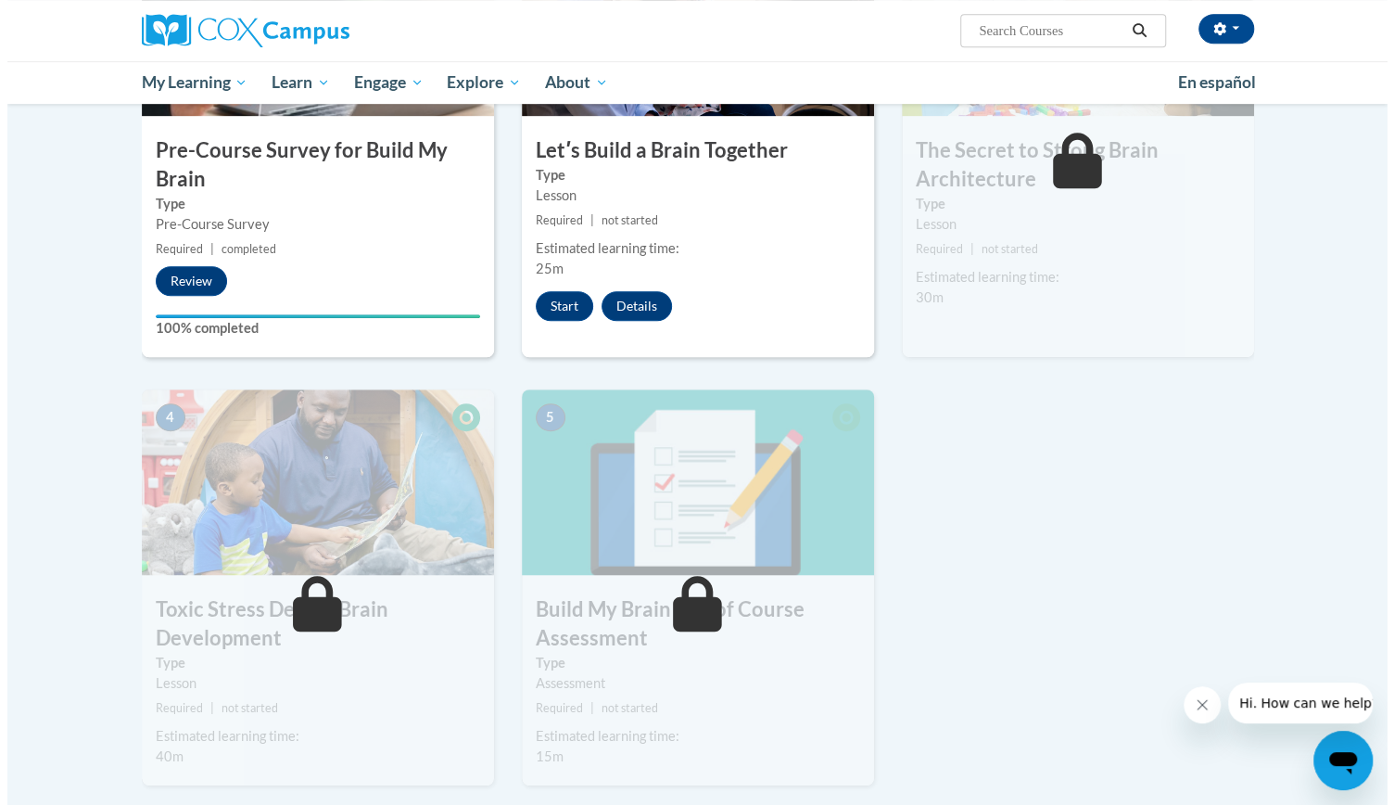
scroll to position [575, 0]
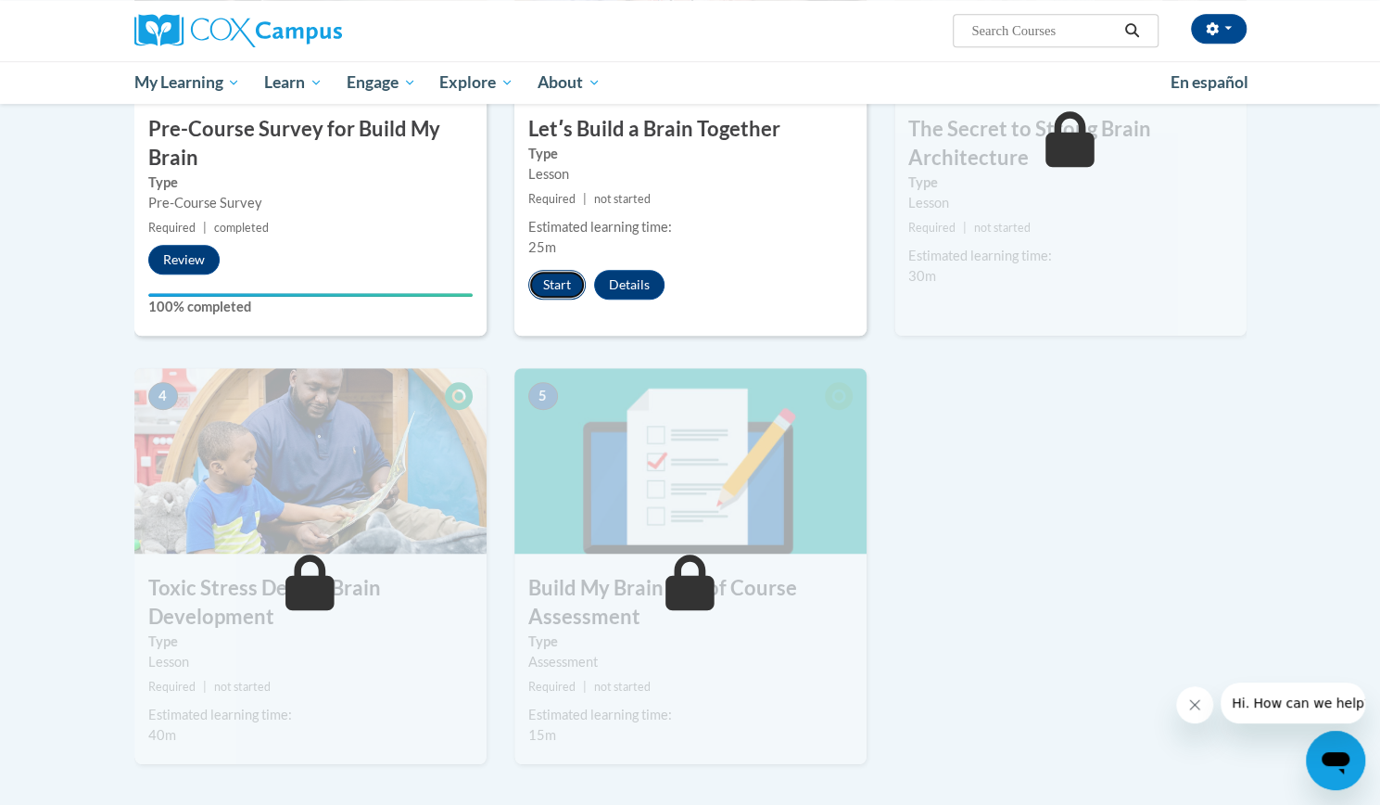
click at [547, 281] on button "Start" at bounding box center [556, 285] width 57 height 30
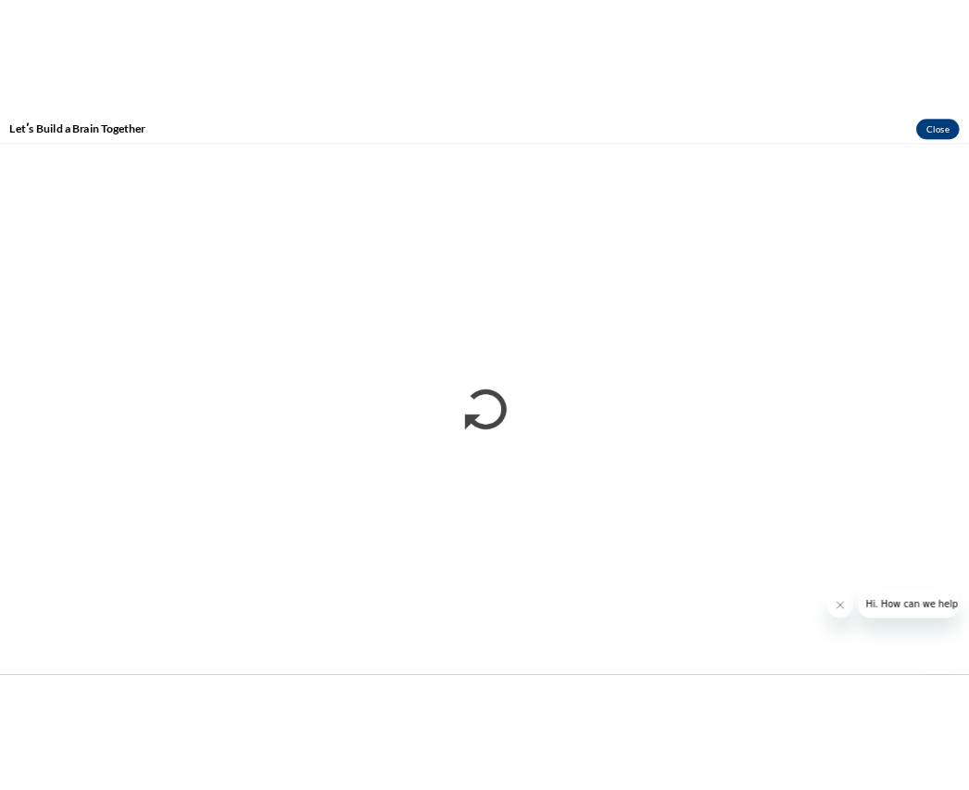
scroll to position [0, 0]
